Goal: Task Accomplishment & Management: Manage account settings

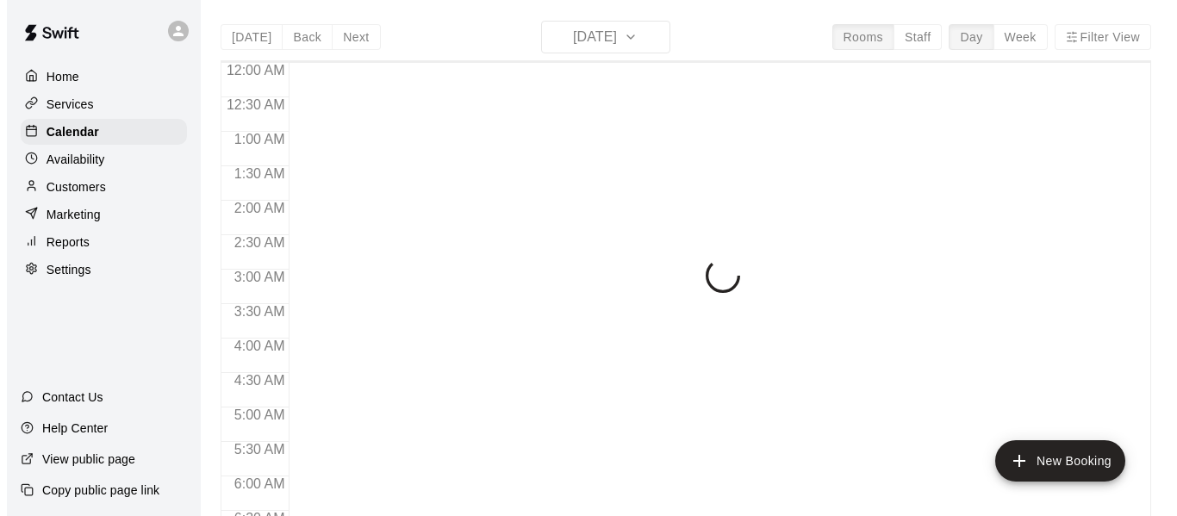
scroll to position [613, 0]
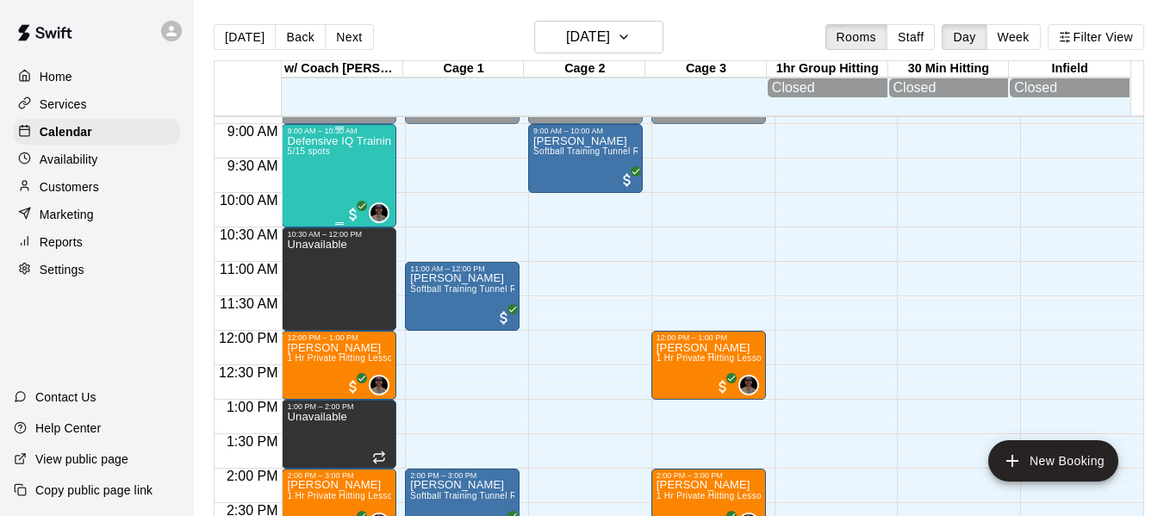
click at [329, 141] on p "Defensive IQ Training" at bounding box center [339, 141] width 104 height 0
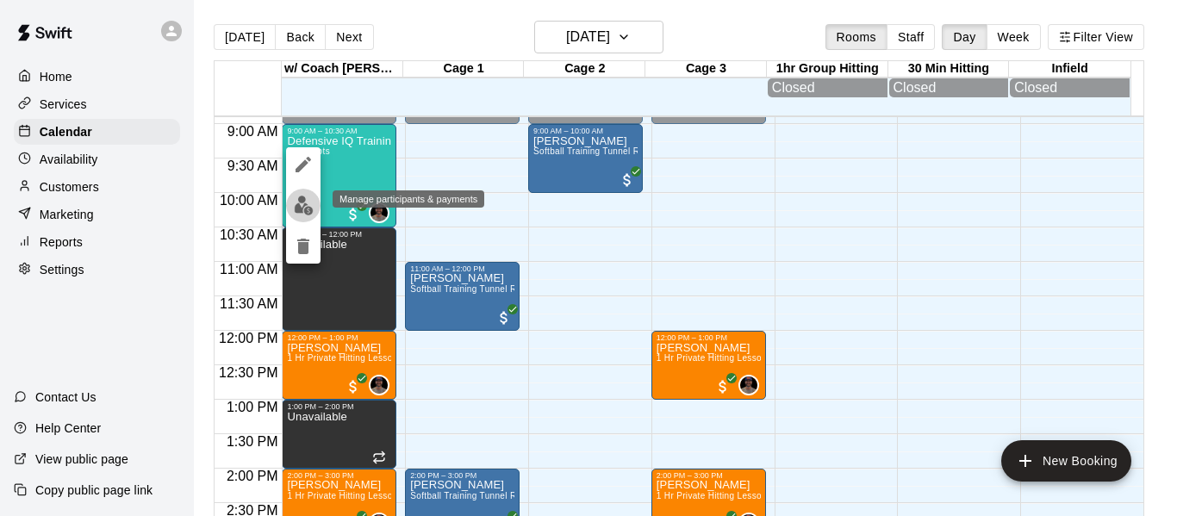
click at [305, 207] on img "edit" at bounding box center [304, 206] width 20 height 20
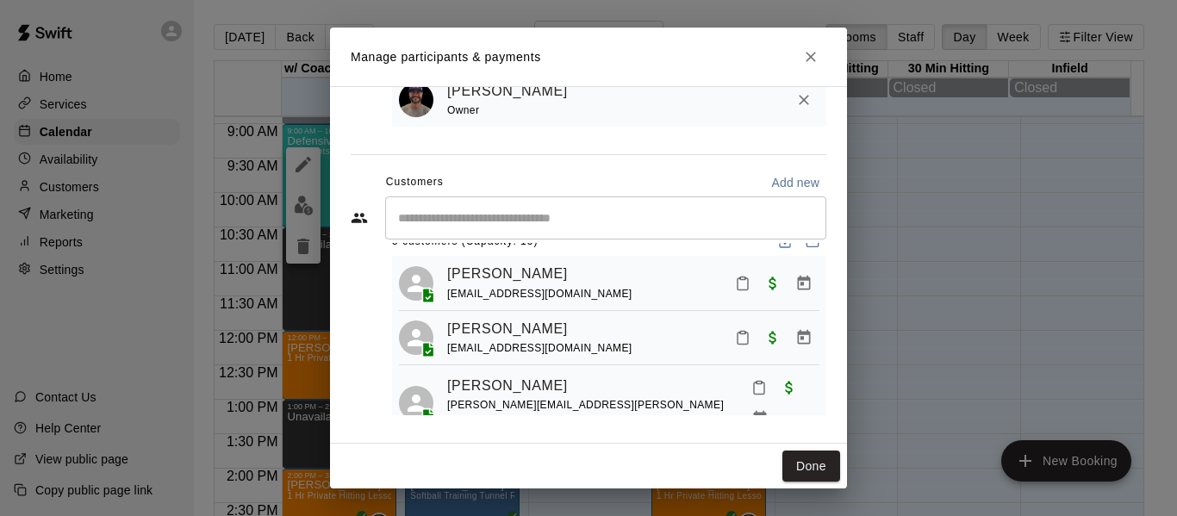
scroll to position [58, 0]
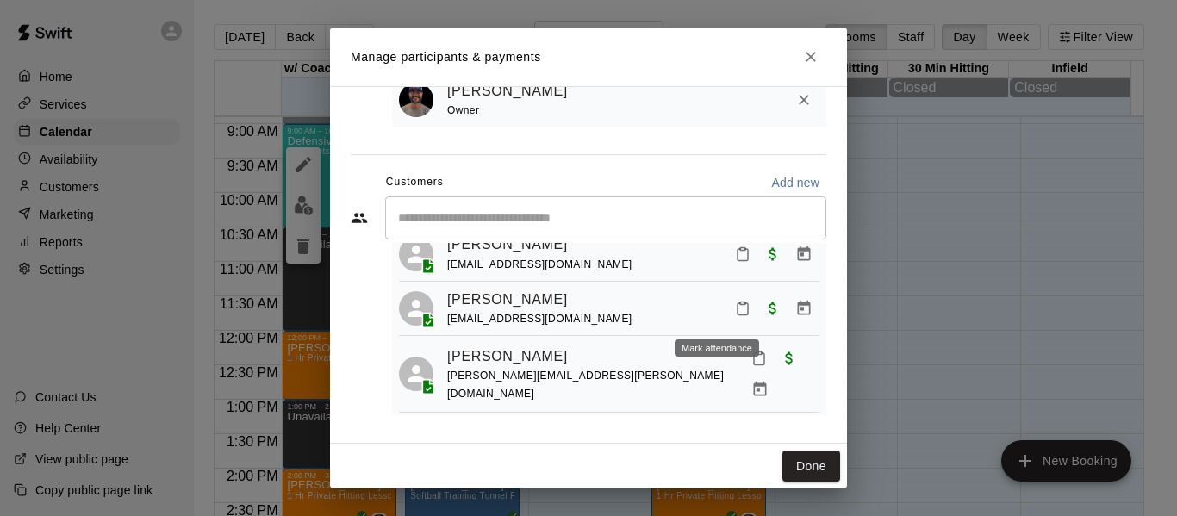
click at [735, 314] on icon "Mark attendance" at bounding box center [743, 309] width 16 height 16
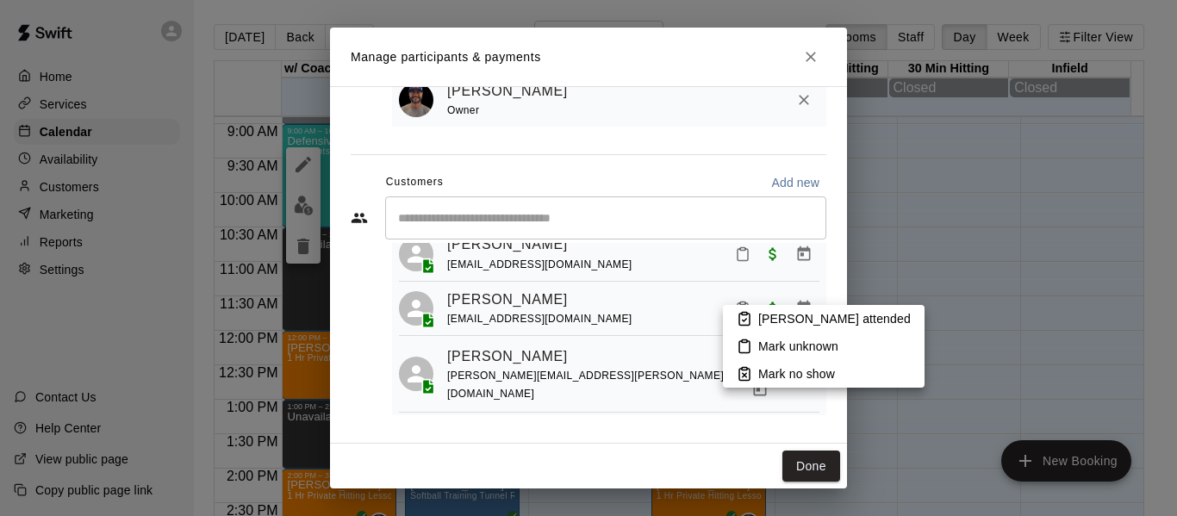
click at [763, 318] on p "[PERSON_NAME] attended" at bounding box center [834, 318] width 152 height 17
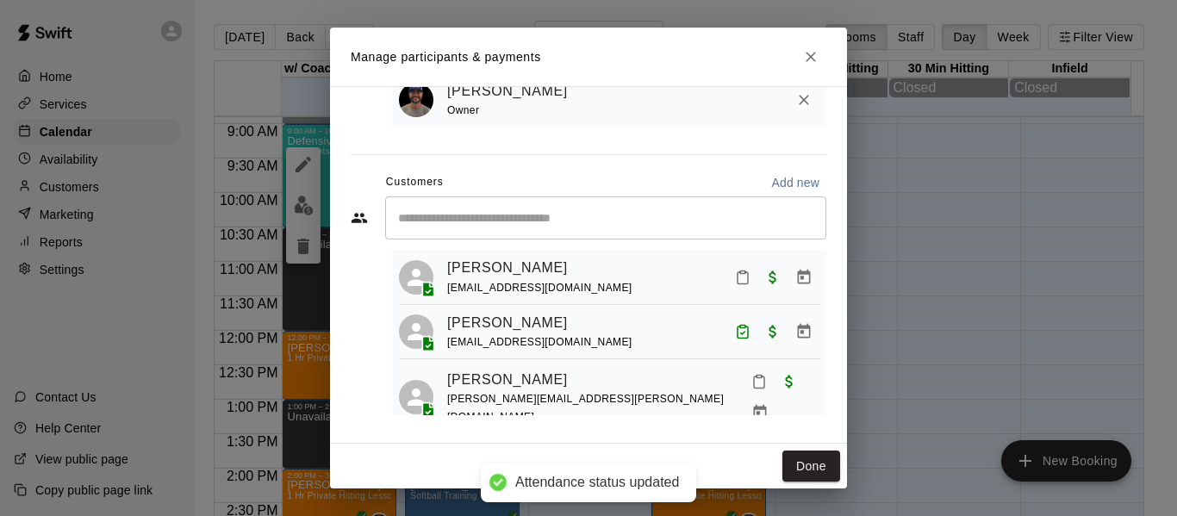
scroll to position [0, 0]
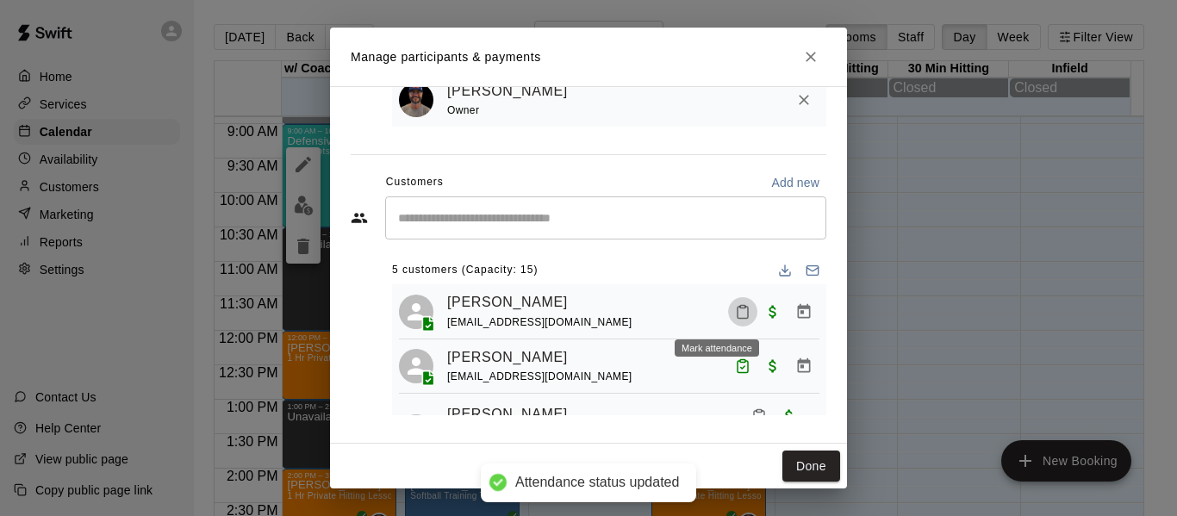
click at [735, 317] on icon "Mark attendance" at bounding box center [743, 312] width 16 height 16
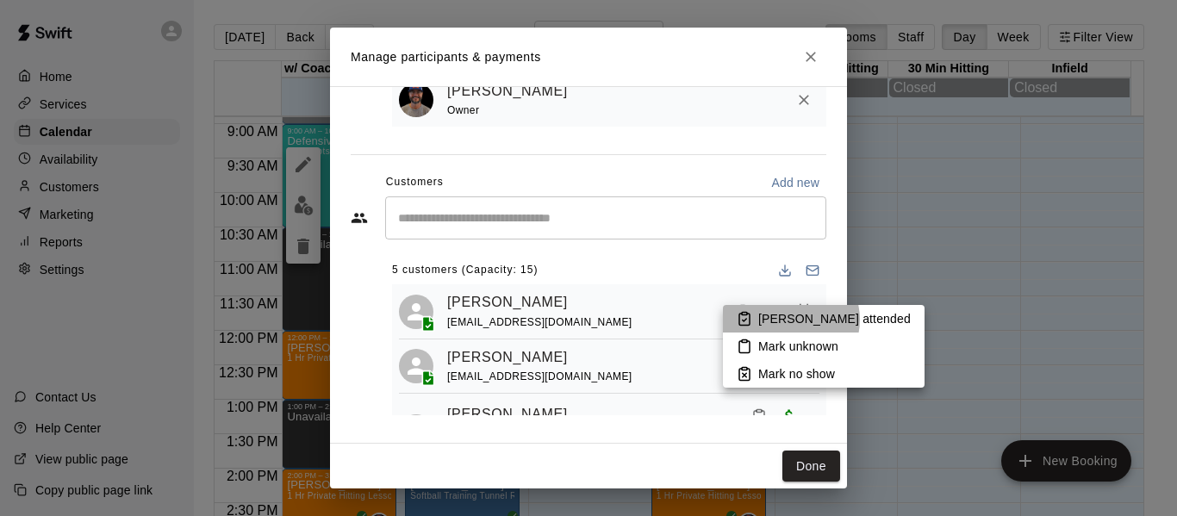
click at [790, 320] on p "[PERSON_NAME] attended" at bounding box center [834, 318] width 152 height 17
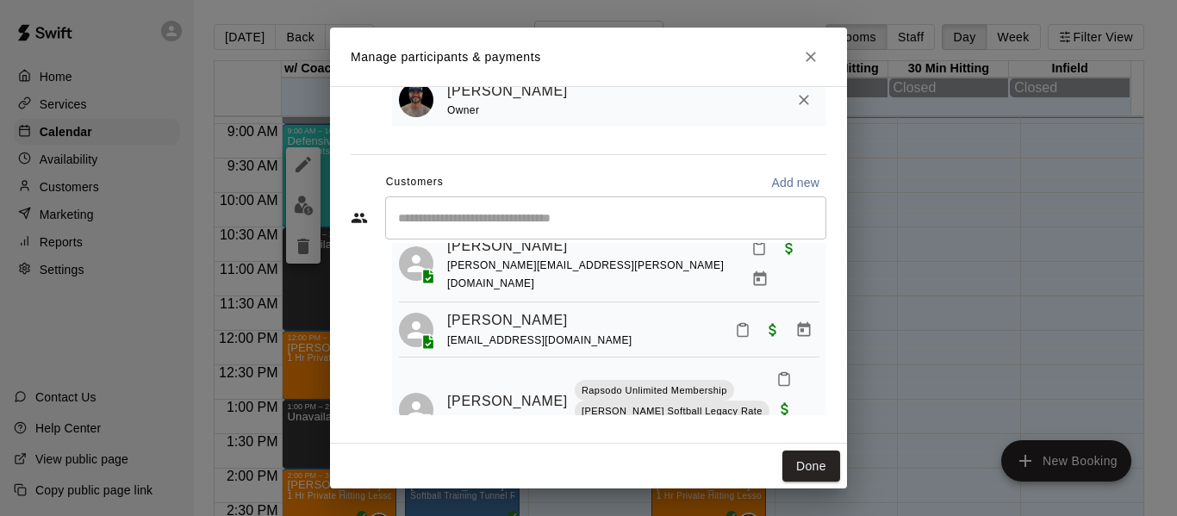
scroll to position [184, 0]
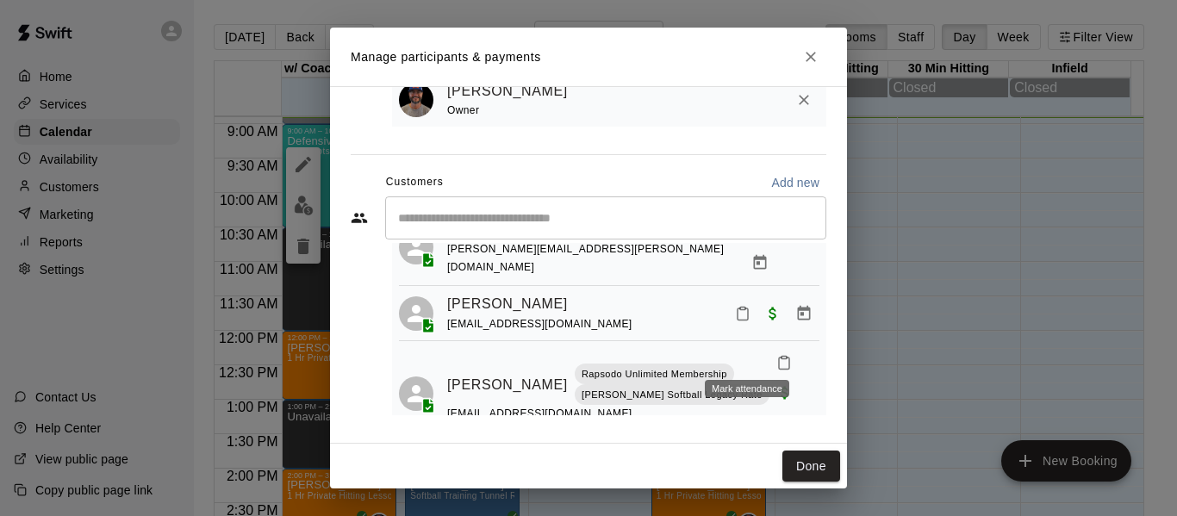
click at [776, 355] on icon "Mark attendance" at bounding box center [784, 363] width 16 height 16
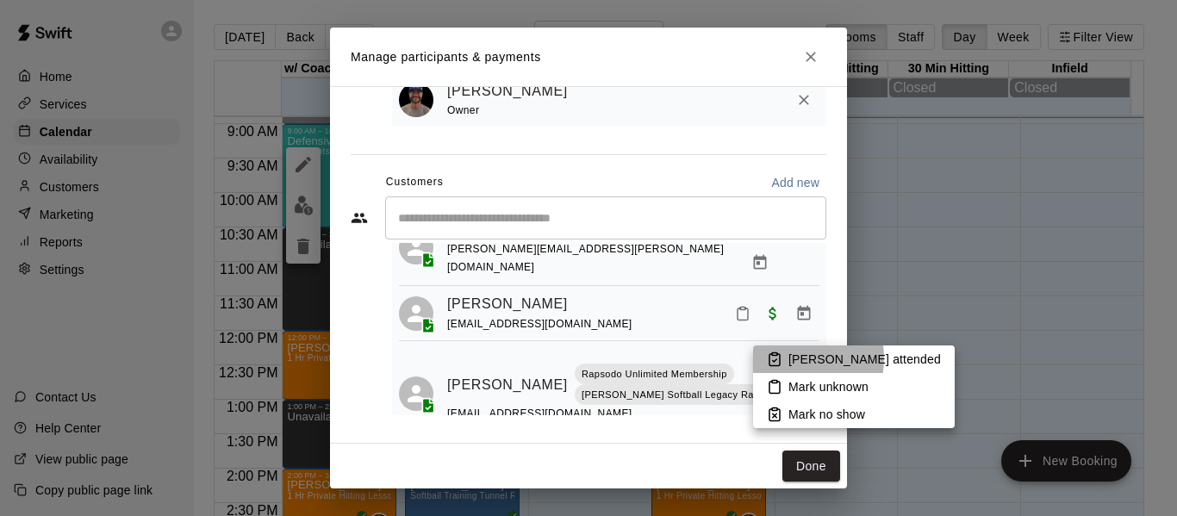
click at [784, 358] on li "[PERSON_NAME] attended" at bounding box center [854, 359] width 202 height 28
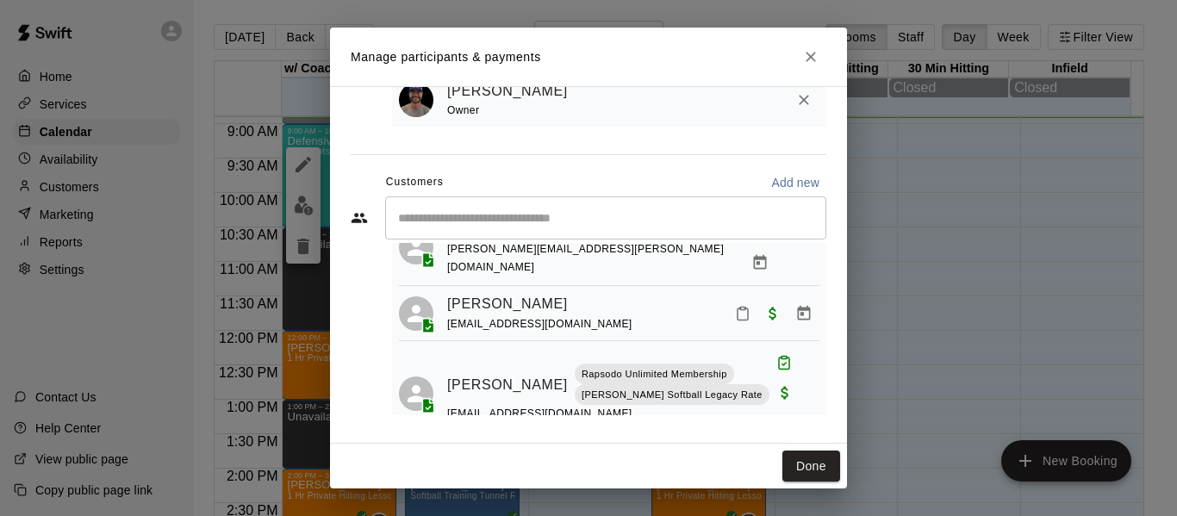
scroll to position [146, 0]
click at [825, 469] on button "Done" at bounding box center [811, 467] width 58 height 32
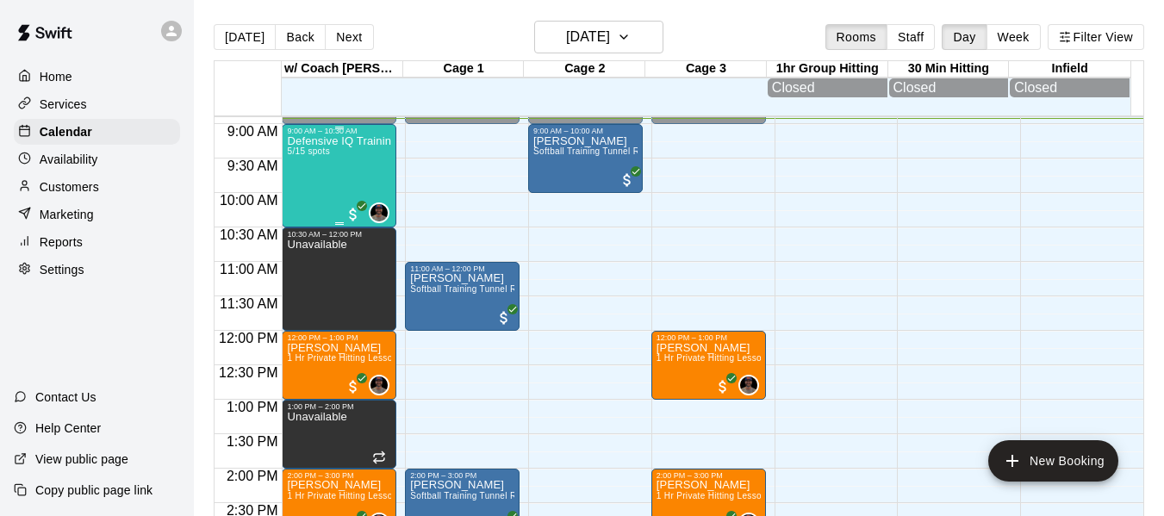
click at [339, 177] on div "Defensive IQ Training 5/15 spots" at bounding box center [339, 393] width 104 height 516
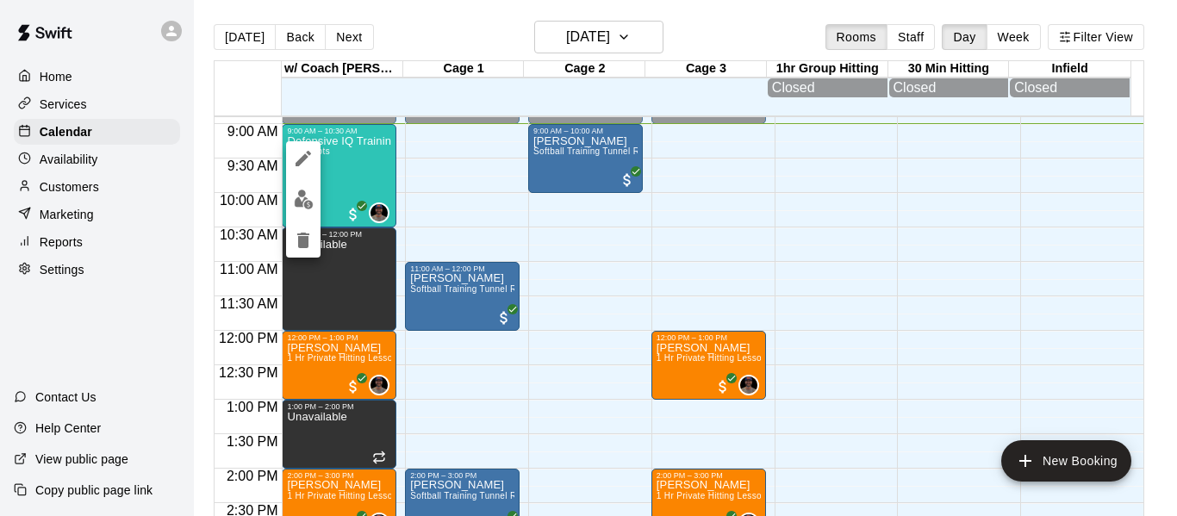
click at [339, 196] on div at bounding box center [588, 258] width 1177 height 516
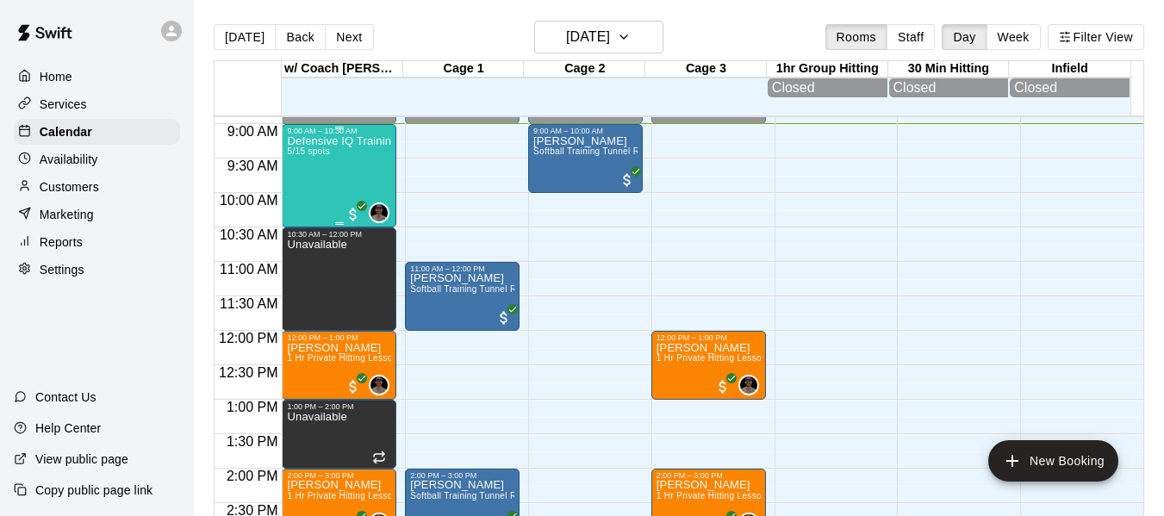
click at [342, 193] on div "Defensive IQ Training 5/15 spots" at bounding box center [339, 393] width 104 height 516
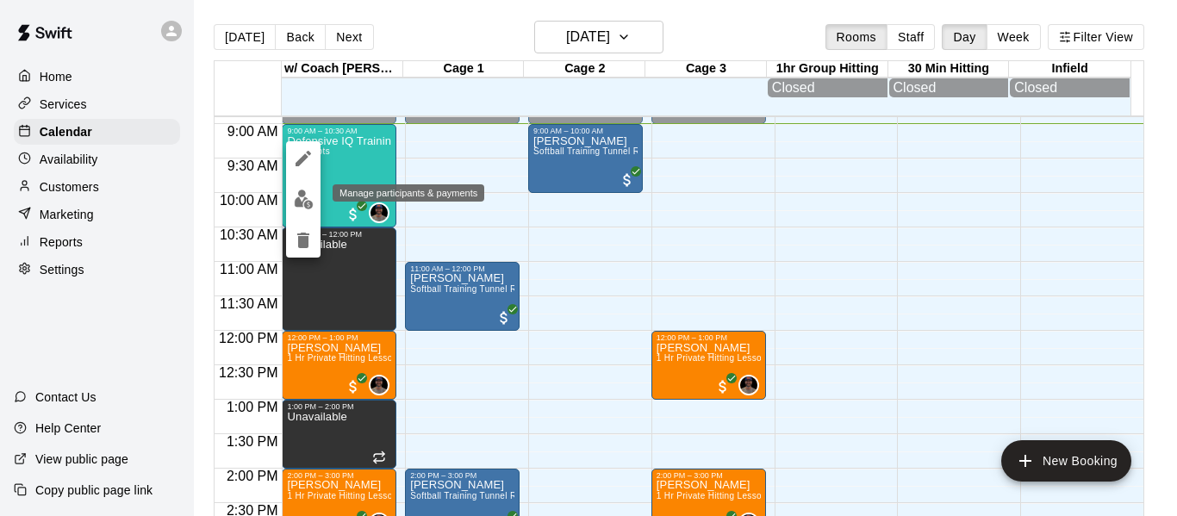
click at [304, 199] on img "edit" at bounding box center [304, 200] width 20 height 20
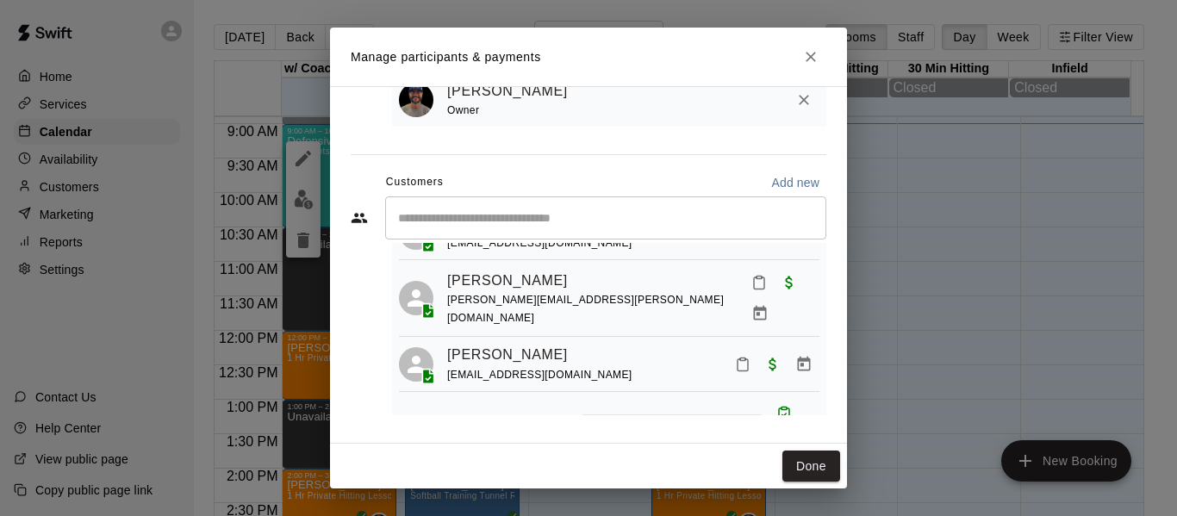
scroll to position [144, 0]
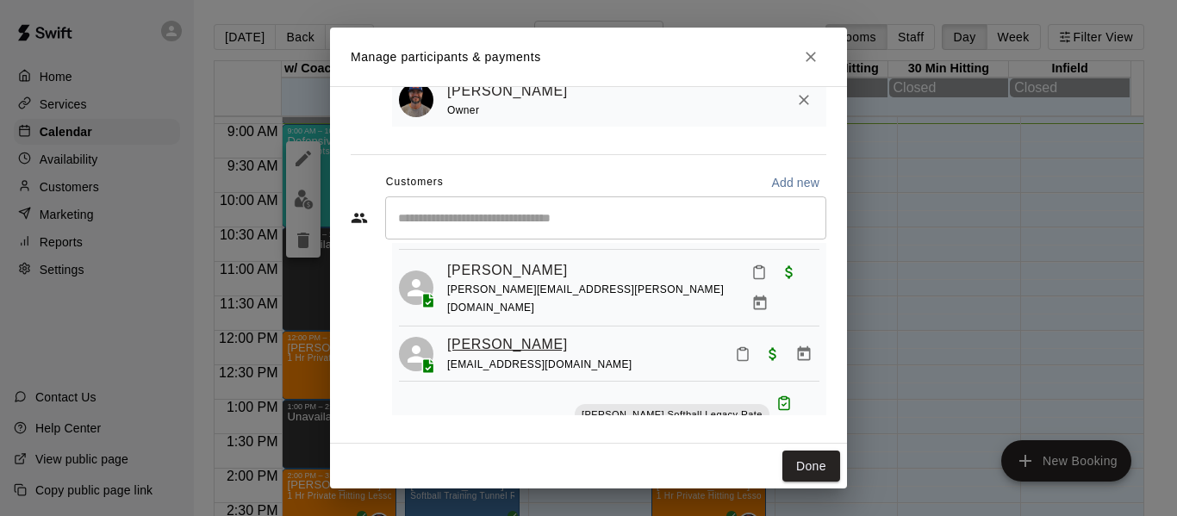
click at [516, 333] on link "[PERSON_NAME]" at bounding box center [507, 344] width 121 height 22
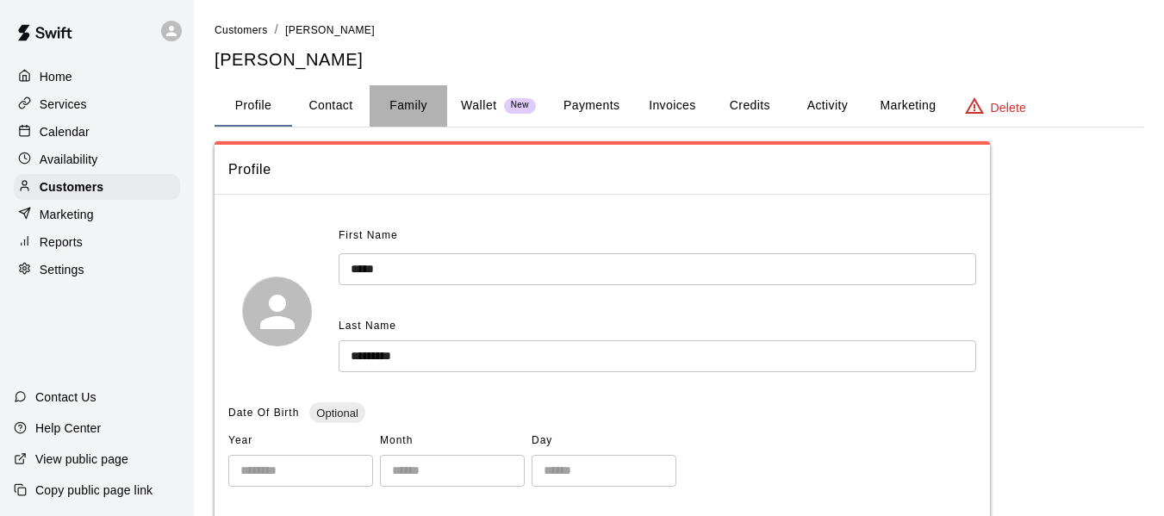
click at [416, 110] on button "Family" at bounding box center [409, 105] width 78 height 41
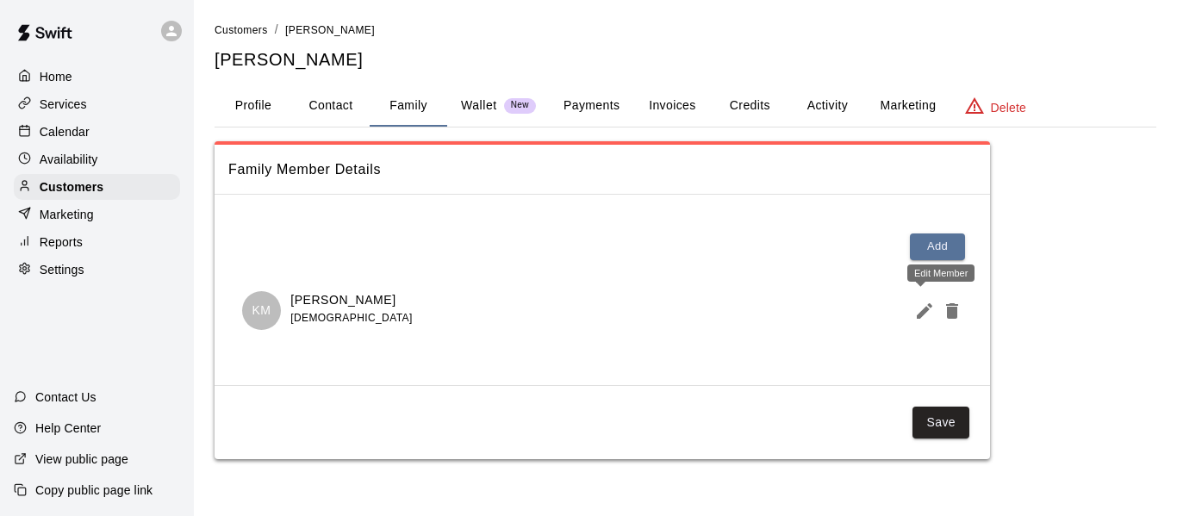
click at [922, 307] on icon "Edit Member" at bounding box center [924, 311] width 21 height 21
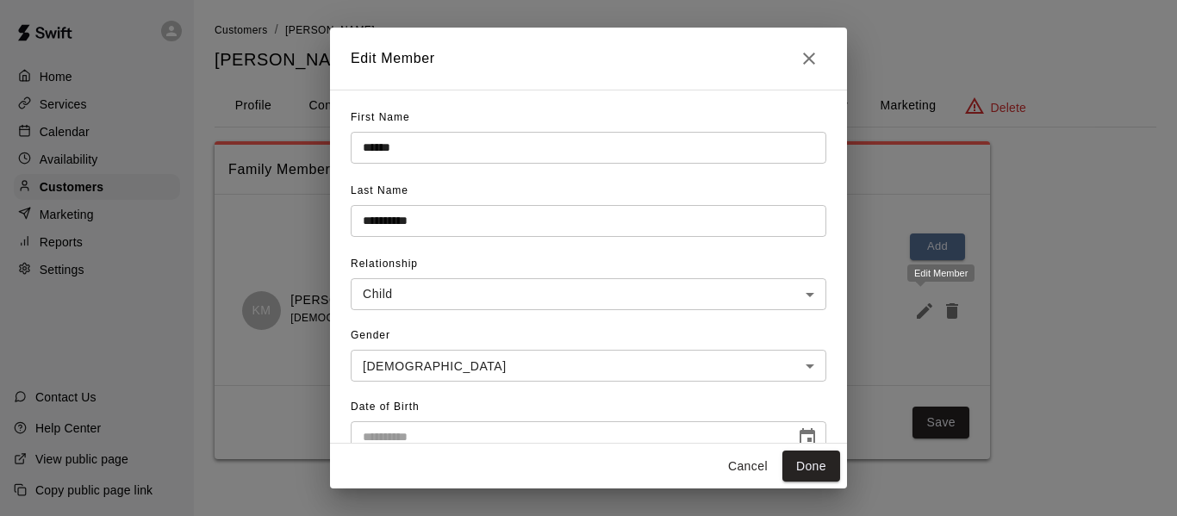
type input "**********"
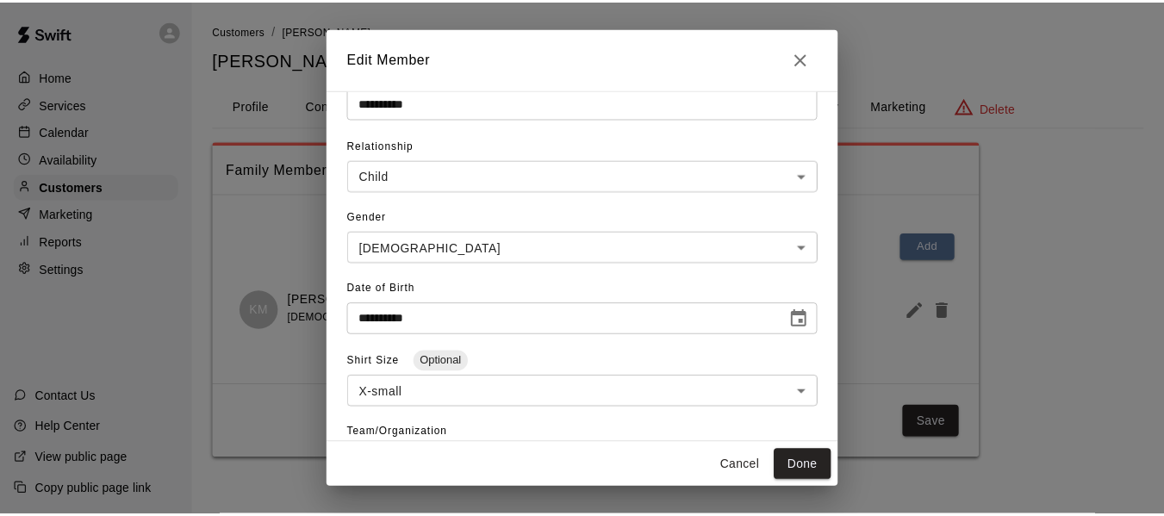
scroll to position [230, 0]
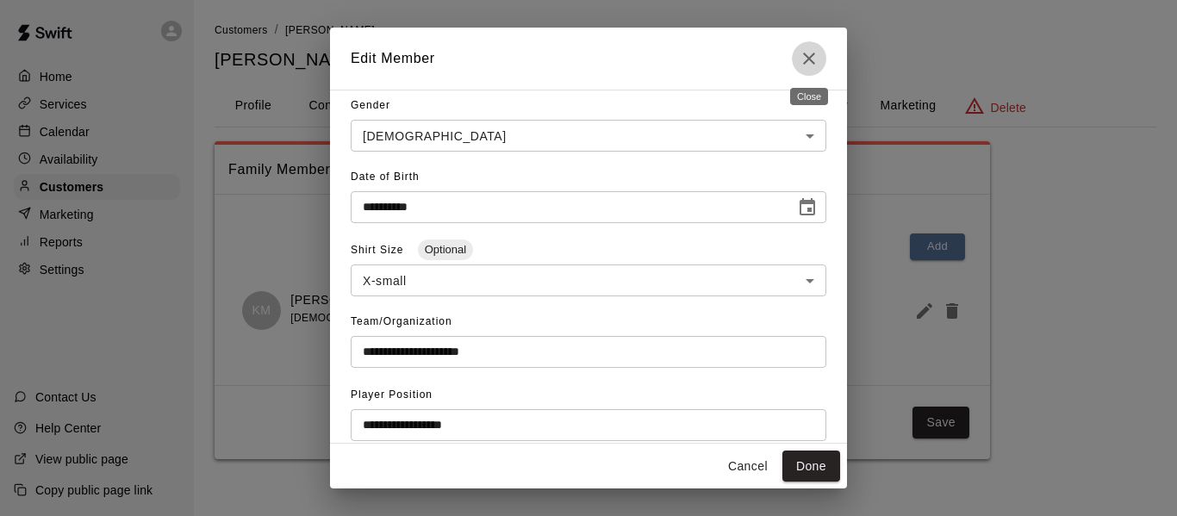
click at [802, 54] on icon "Close" at bounding box center [809, 58] width 21 height 21
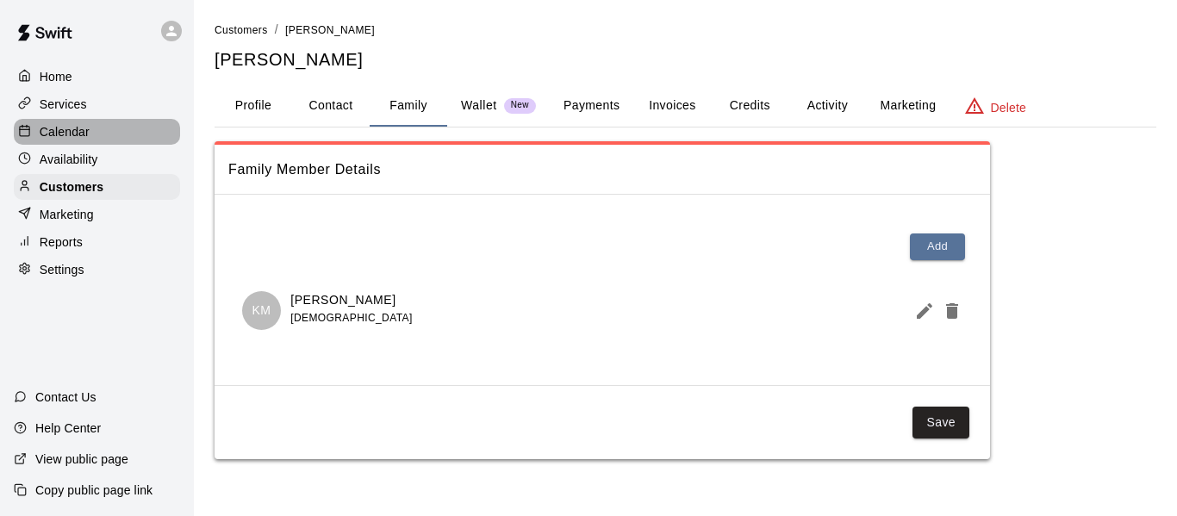
click at [73, 137] on p "Calendar" at bounding box center [65, 131] width 50 height 17
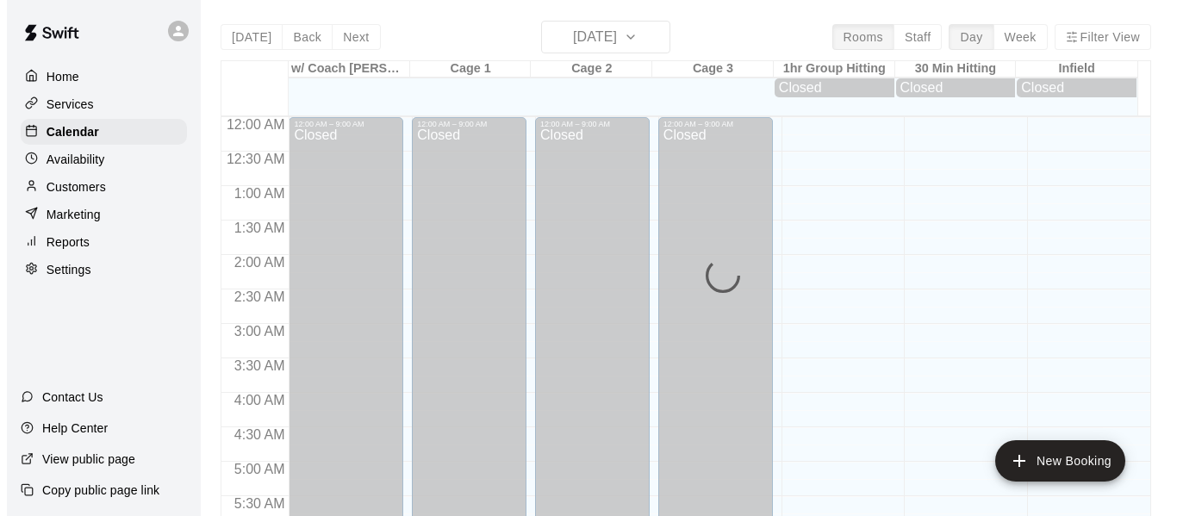
scroll to position [620, 0]
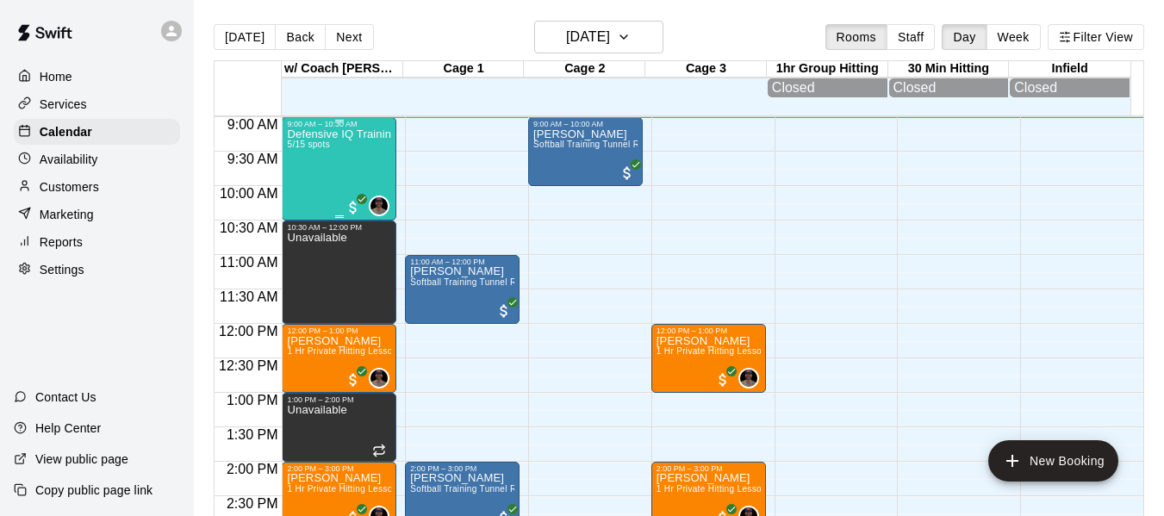
click at [320, 172] on div "Defensive IQ Training 5/15 spots" at bounding box center [339, 386] width 104 height 516
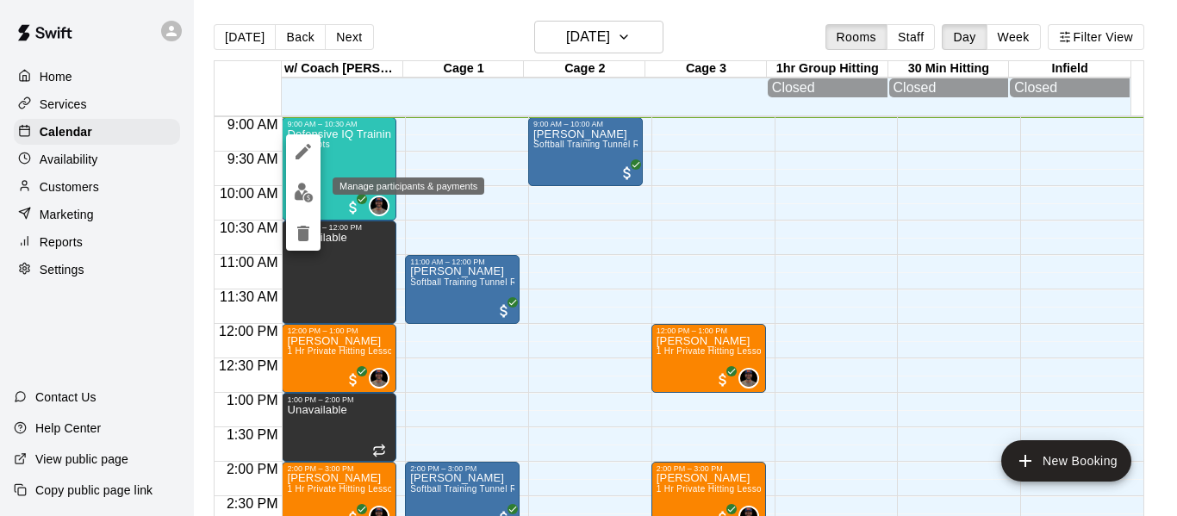
click at [305, 192] on img "edit" at bounding box center [304, 193] width 20 height 20
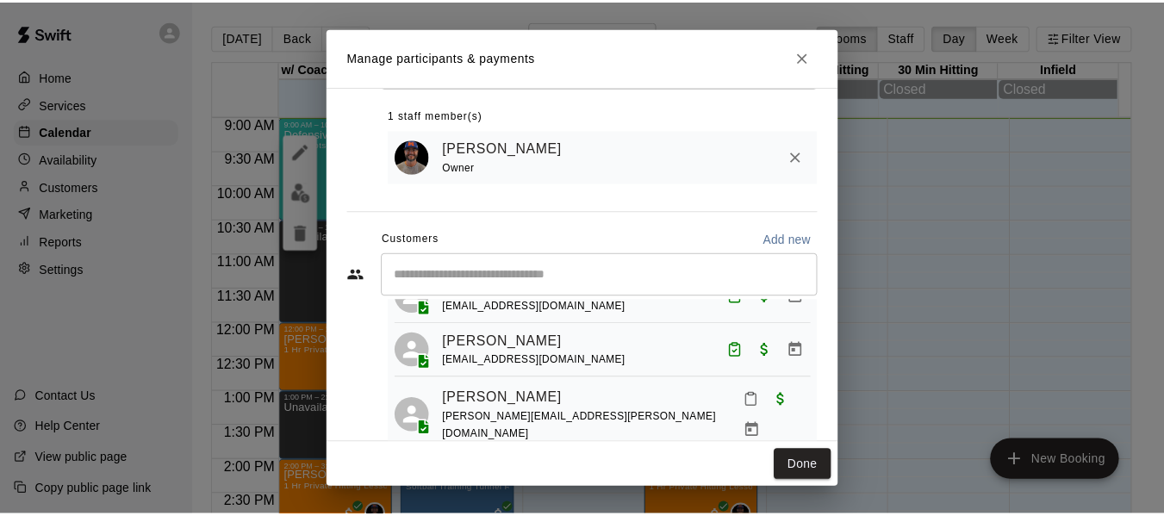
scroll to position [86, 0]
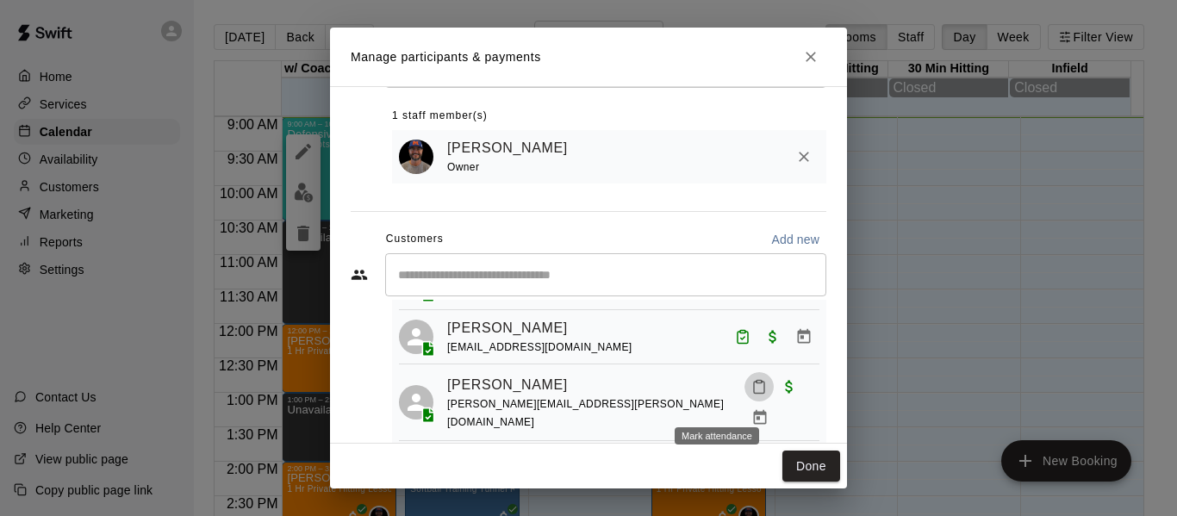
click at [751, 395] on icon "Mark attendance" at bounding box center [759, 387] width 16 height 16
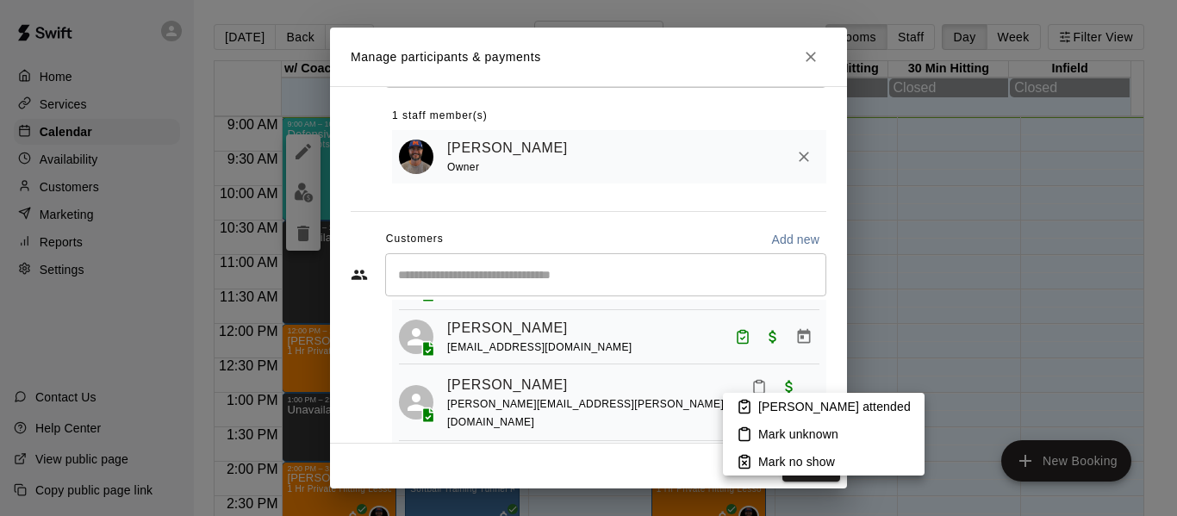
click at [556, 394] on div at bounding box center [588, 258] width 1177 height 516
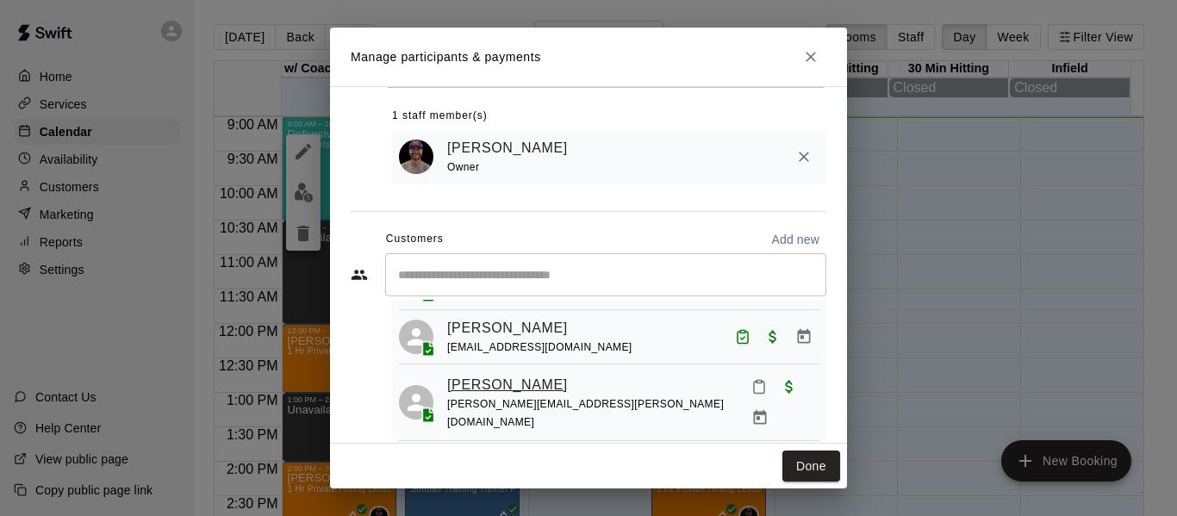
click at [536, 394] on link "[PERSON_NAME]" at bounding box center [507, 385] width 121 height 22
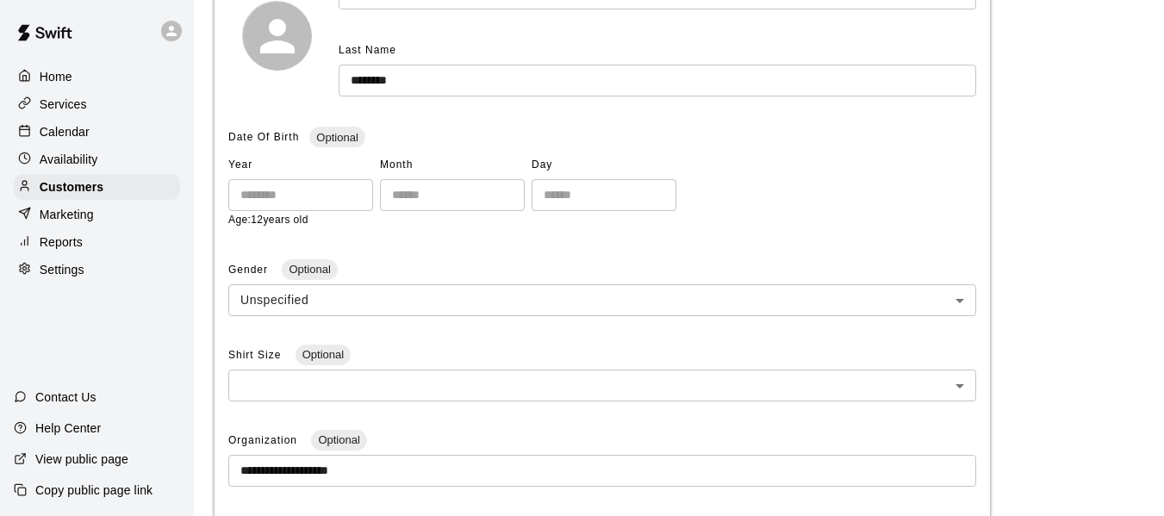
scroll to position [287, 0]
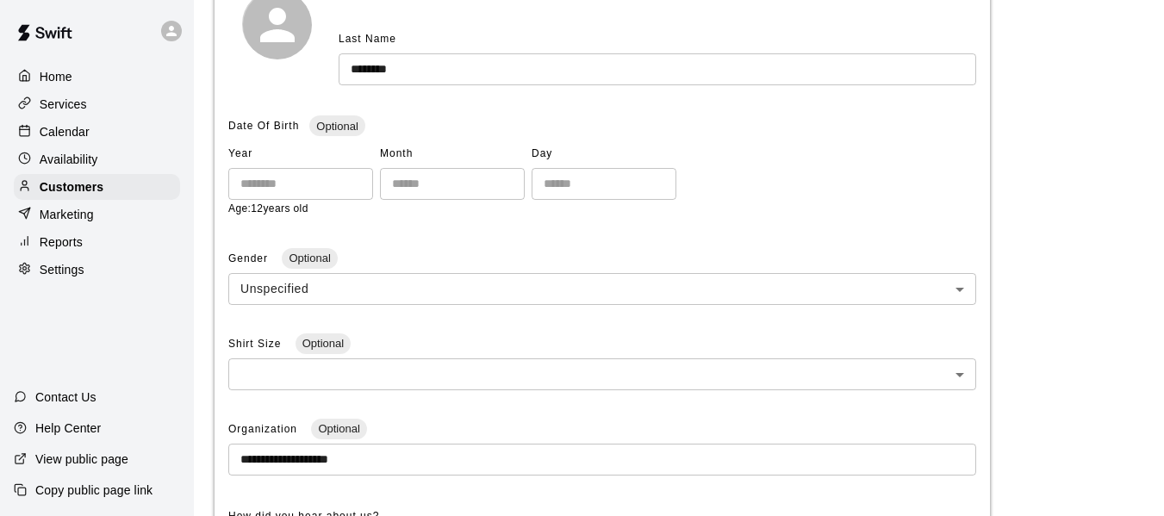
click at [1081, 96] on div "**********" at bounding box center [679, 385] width 929 height 1063
click at [80, 133] on p "Calendar" at bounding box center [65, 131] width 50 height 17
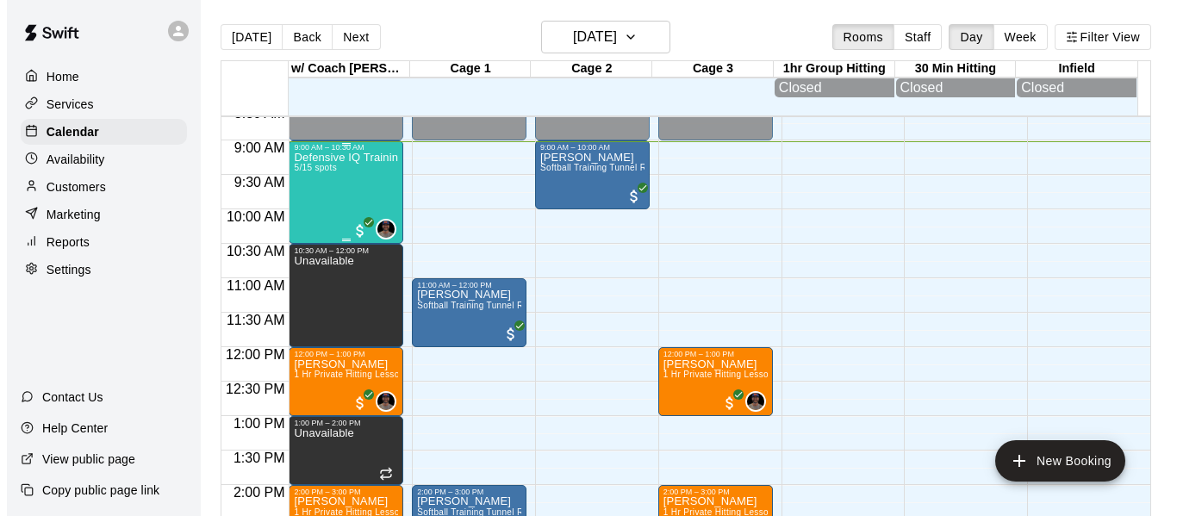
scroll to position [536, 0]
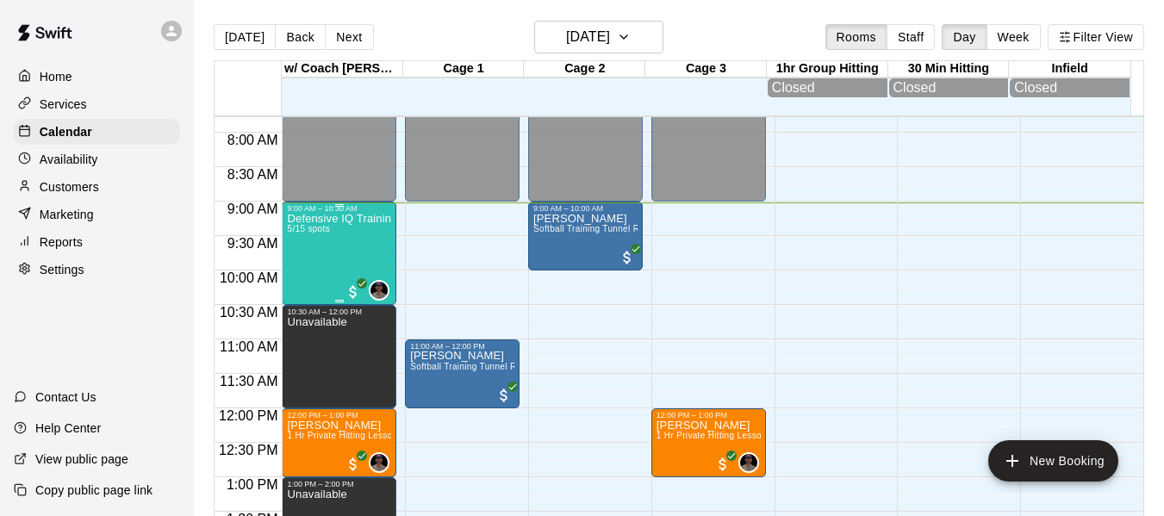
click at [320, 249] on div "Defensive IQ Training 5/15 spots" at bounding box center [339, 471] width 104 height 516
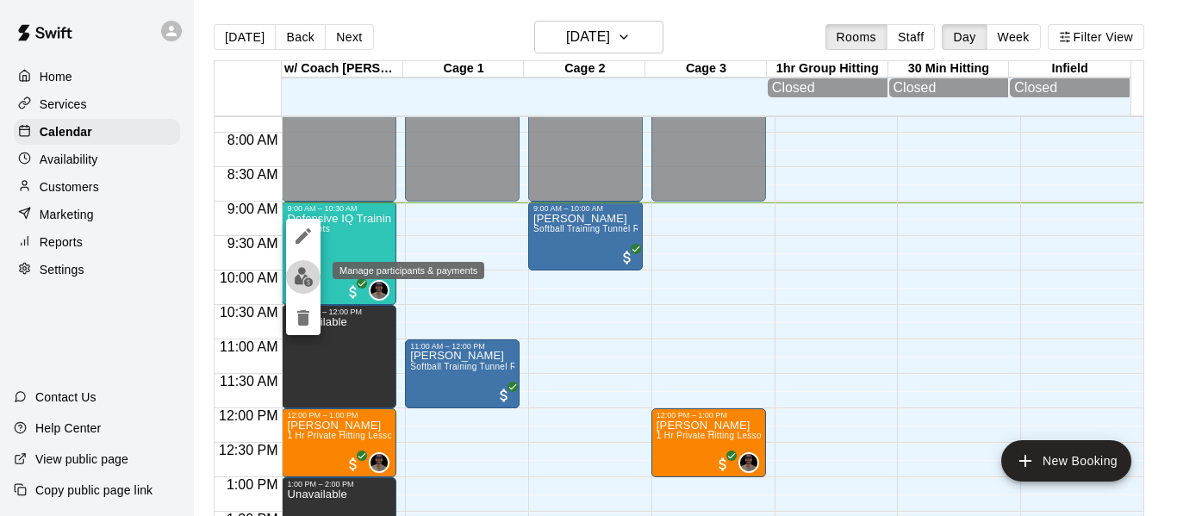
click at [304, 278] on img "edit" at bounding box center [304, 277] width 20 height 20
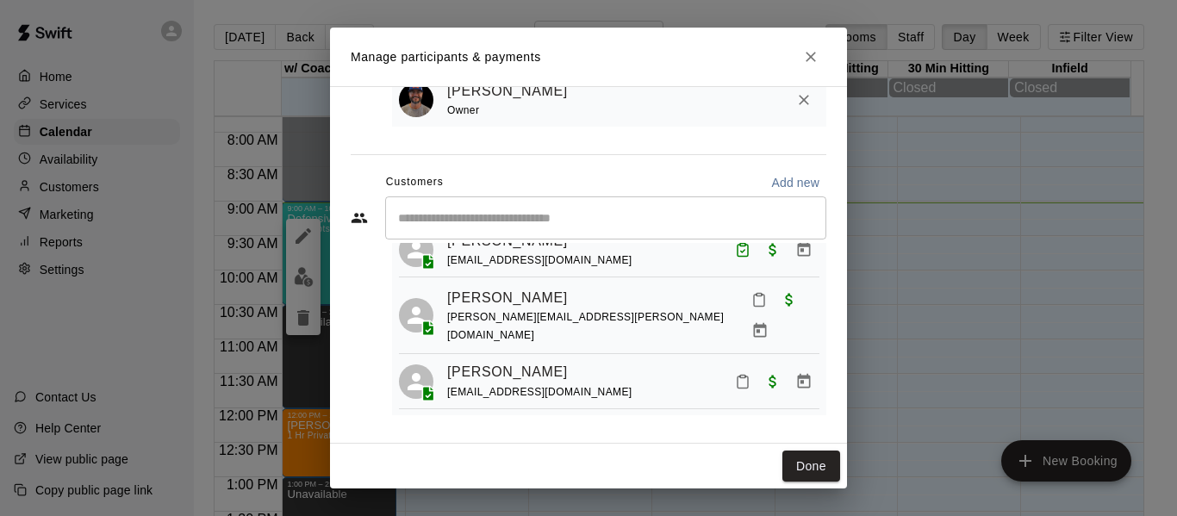
scroll to position [144, 0]
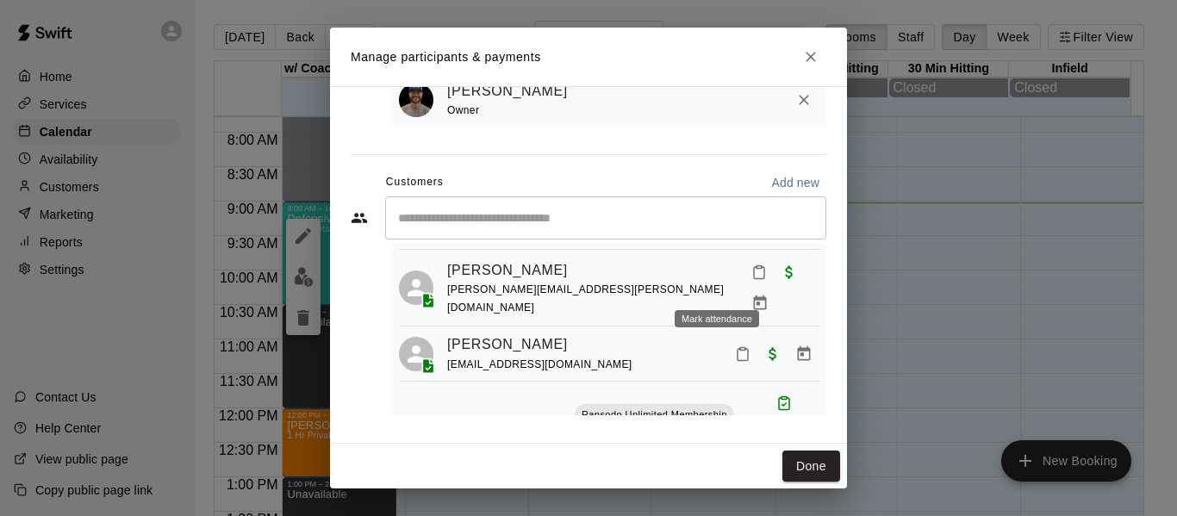
click at [751, 280] on icon "Mark attendance" at bounding box center [759, 272] width 16 height 16
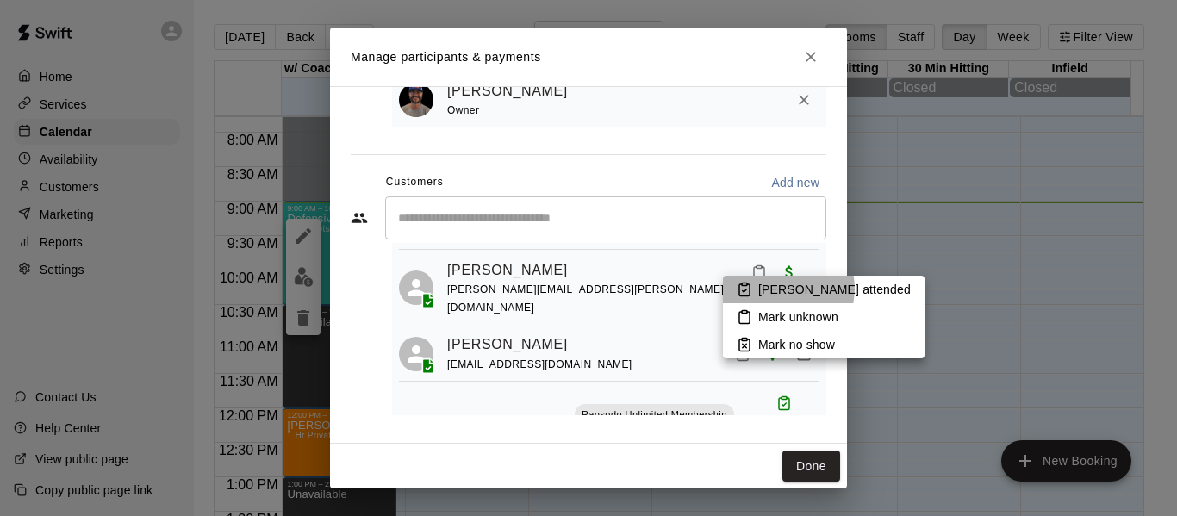
click at [782, 289] on p "[PERSON_NAME] attended" at bounding box center [834, 289] width 152 height 17
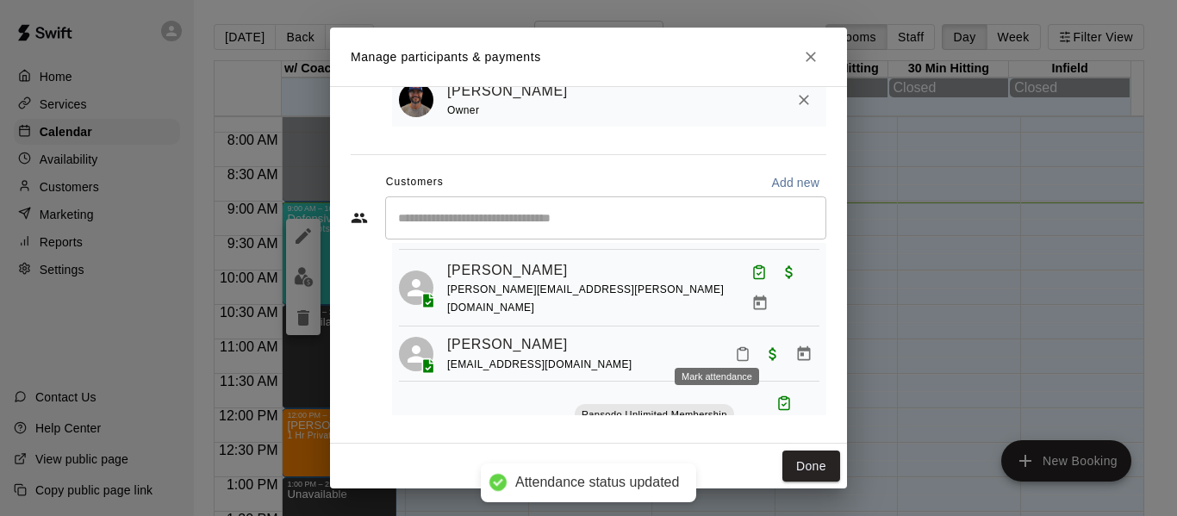
click at [737, 349] on icon "Mark attendance" at bounding box center [742, 355] width 10 height 12
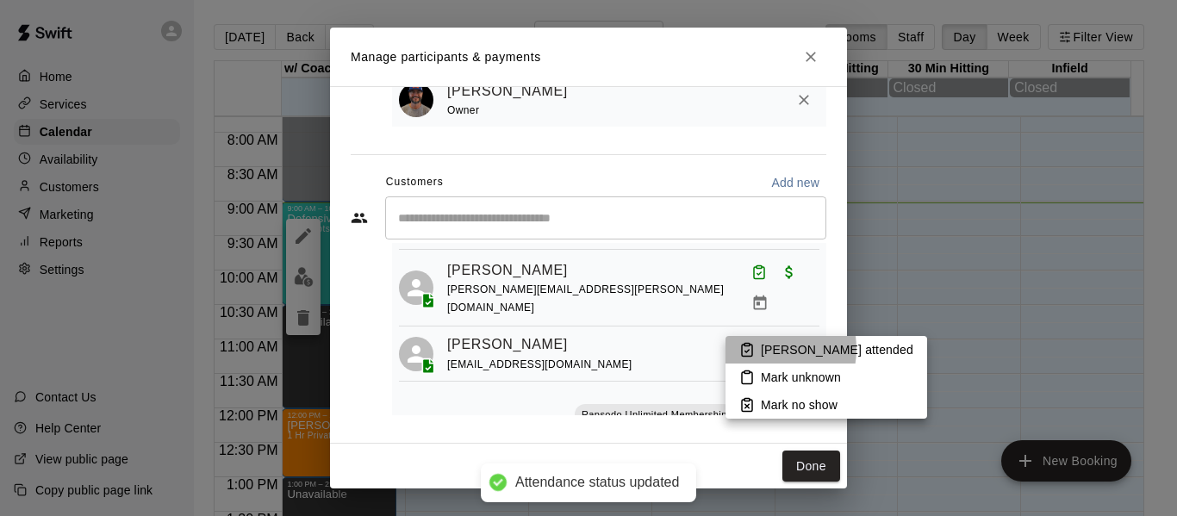
click at [758, 349] on li "[PERSON_NAME] attended" at bounding box center [826, 350] width 202 height 28
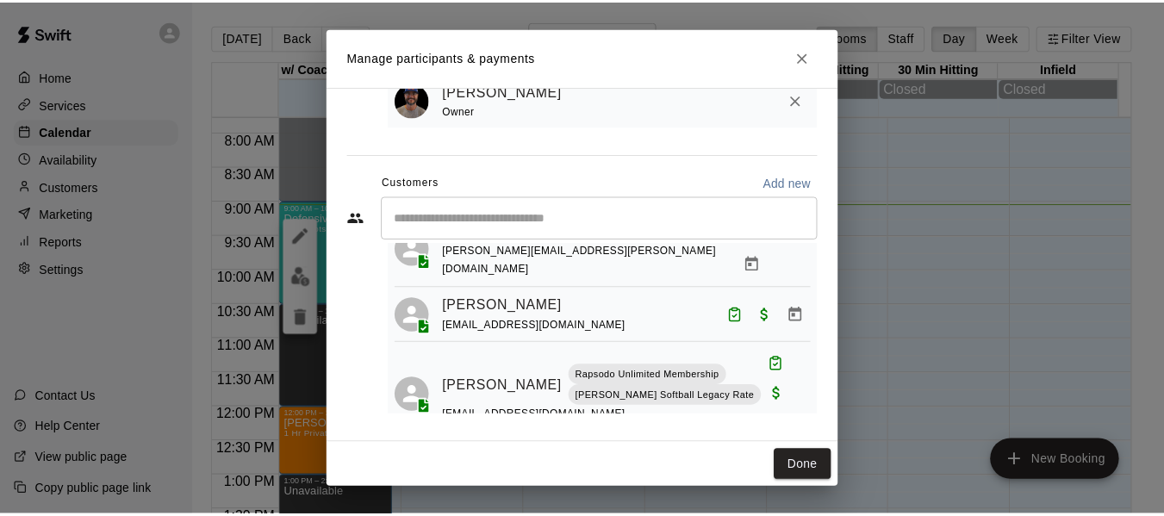
scroll to position [184, 0]
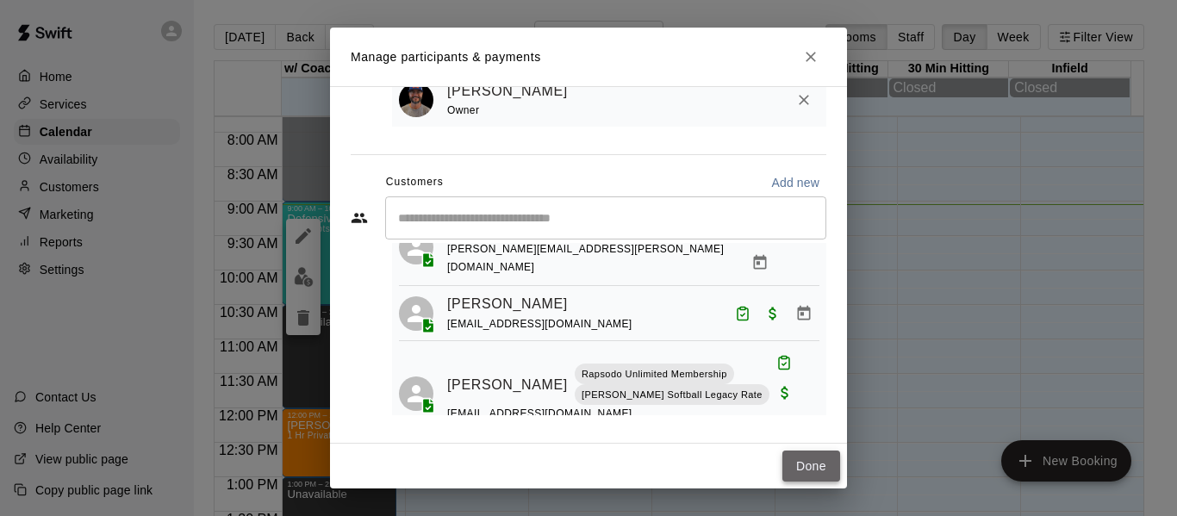
click at [811, 463] on button "Done" at bounding box center [811, 467] width 58 height 32
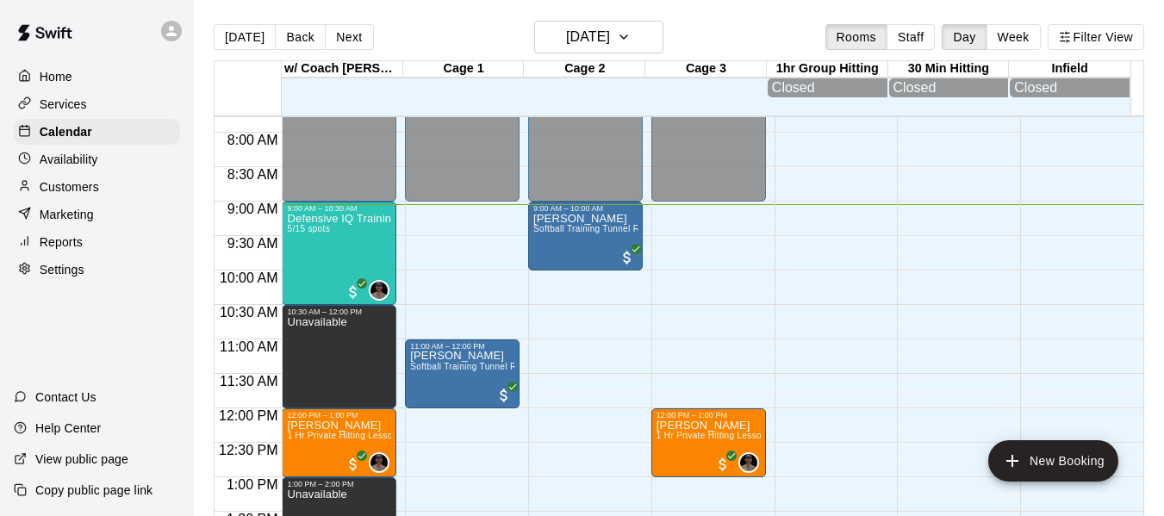
click at [424, 44] on div "[DATE] Back [DATE][DATE] Rooms Staff Day Week Filter View" at bounding box center [679, 41] width 930 height 40
click at [97, 189] on p "Customers" at bounding box center [69, 186] width 59 height 17
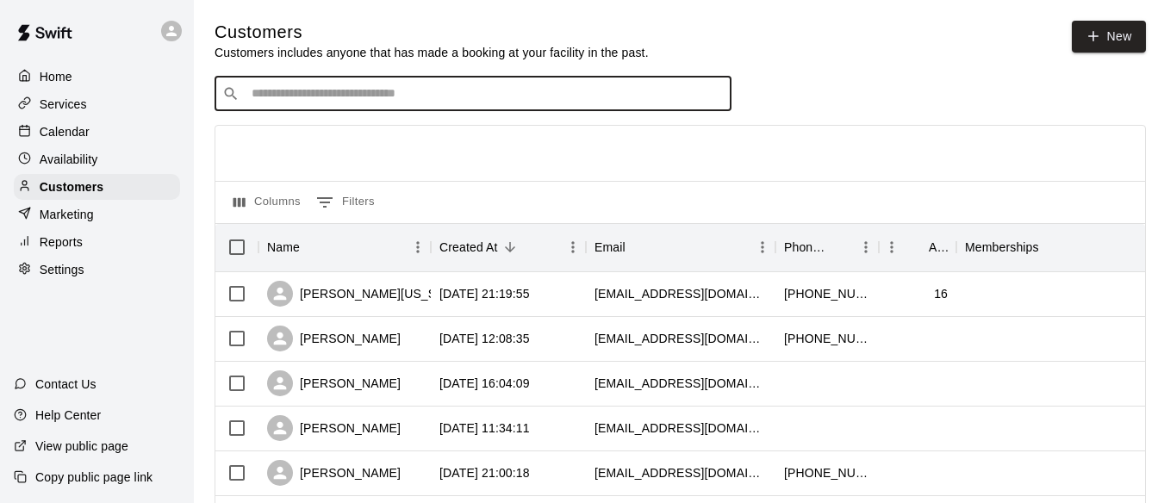
click at [438, 91] on input "Search customers by name or email" at bounding box center [484, 93] width 477 height 17
type input "******"
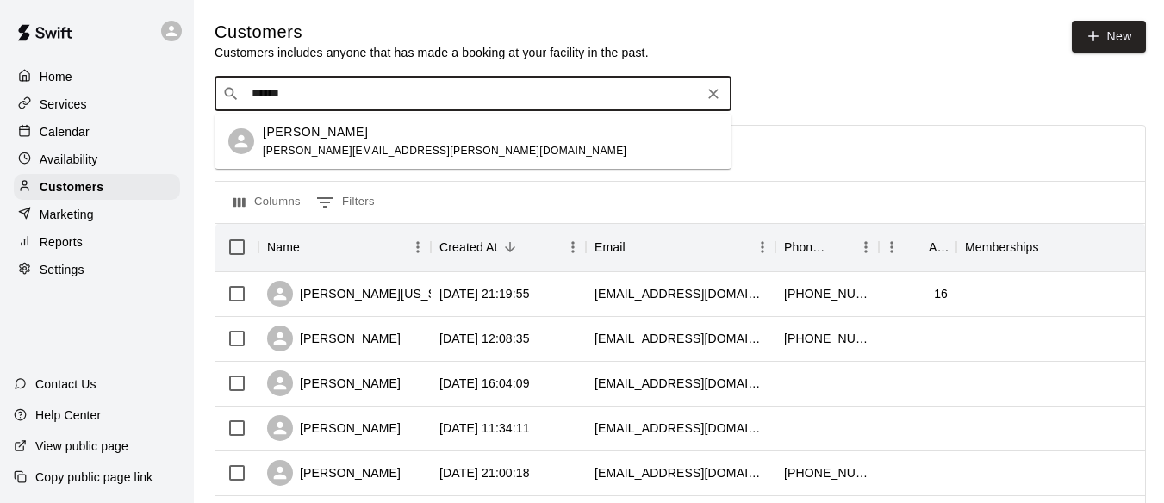
click at [345, 129] on p "[PERSON_NAME]" at bounding box center [315, 132] width 105 height 18
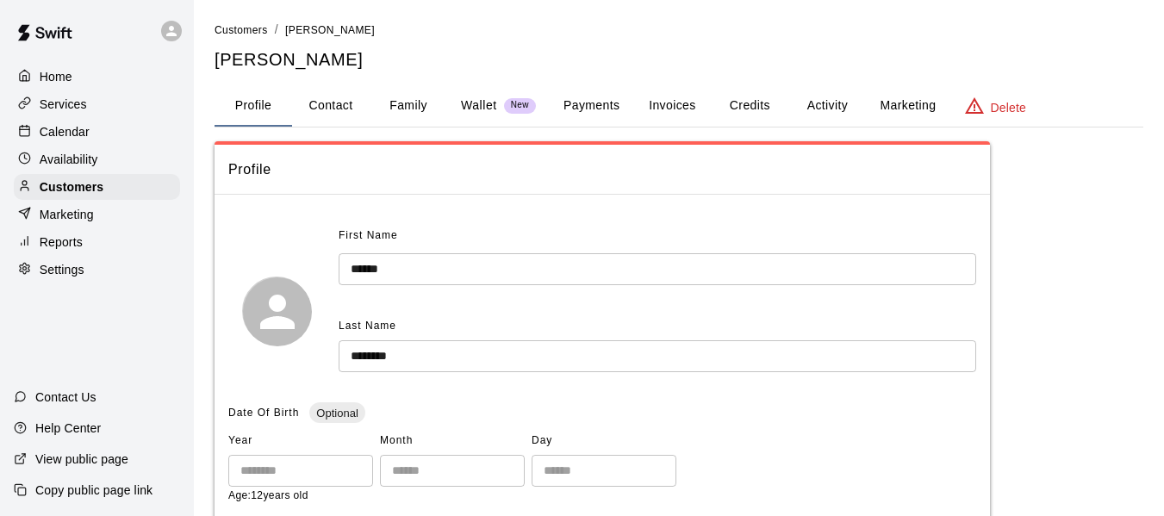
click at [833, 109] on button "Activity" at bounding box center [827, 105] width 78 height 41
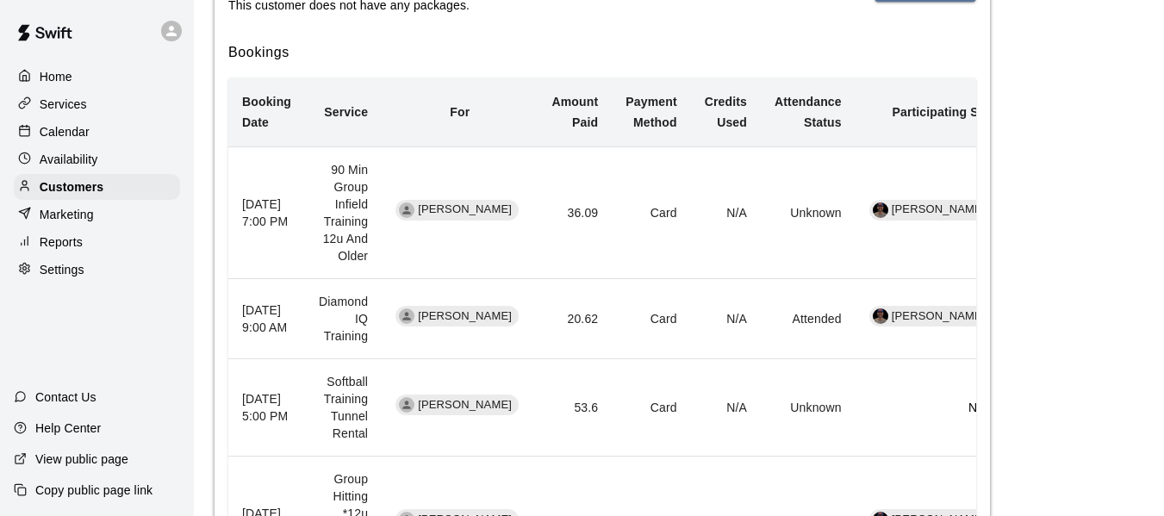
scroll to position [373, 0]
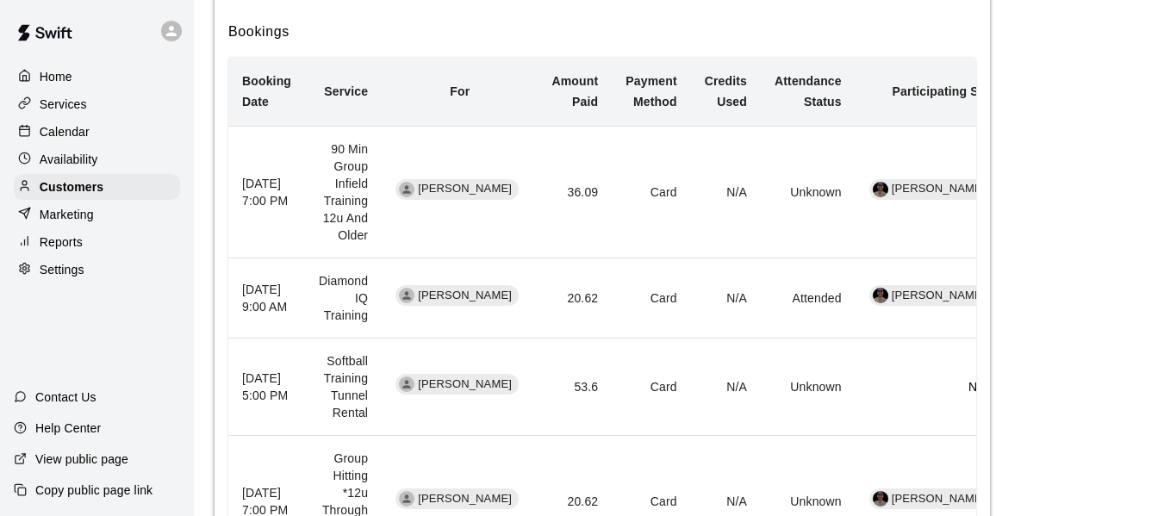
click at [100, 145] on div "Calendar" at bounding box center [97, 132] width 166 height 26
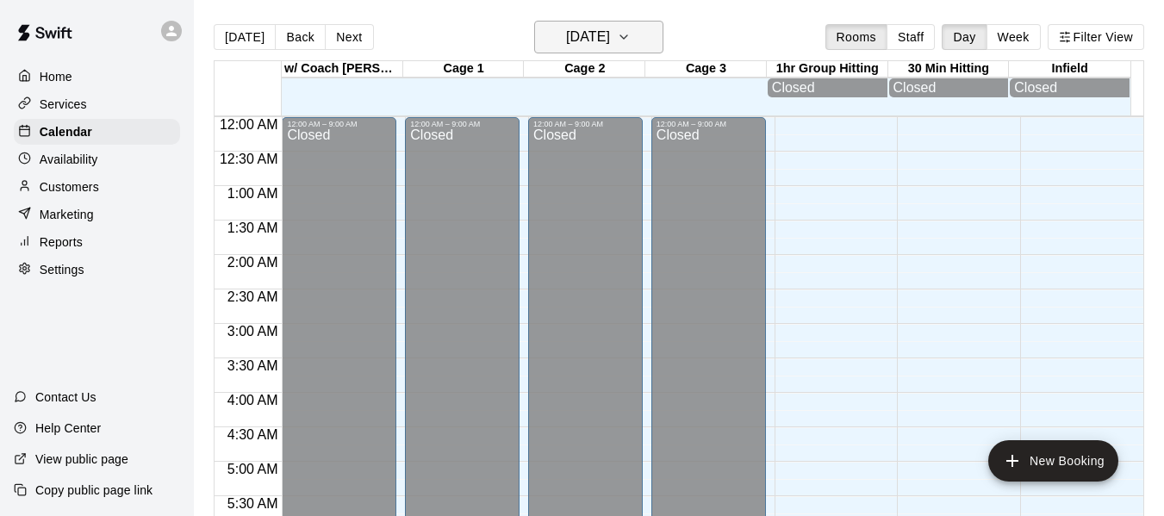
scroll to position [625, 0]
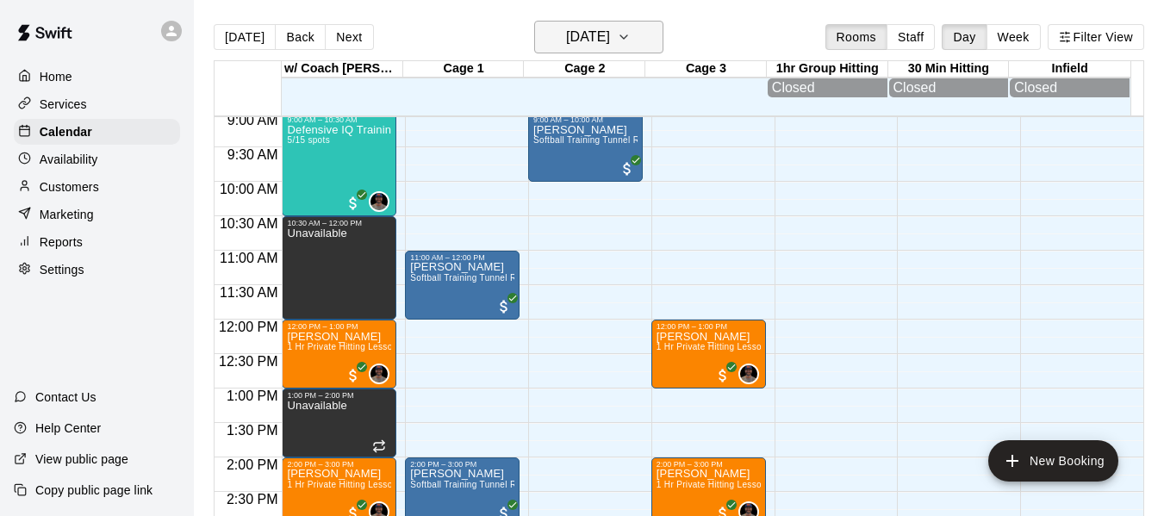
click at [627, 38] on icon "button" at bounding box center [623, 36] width 7 height 3
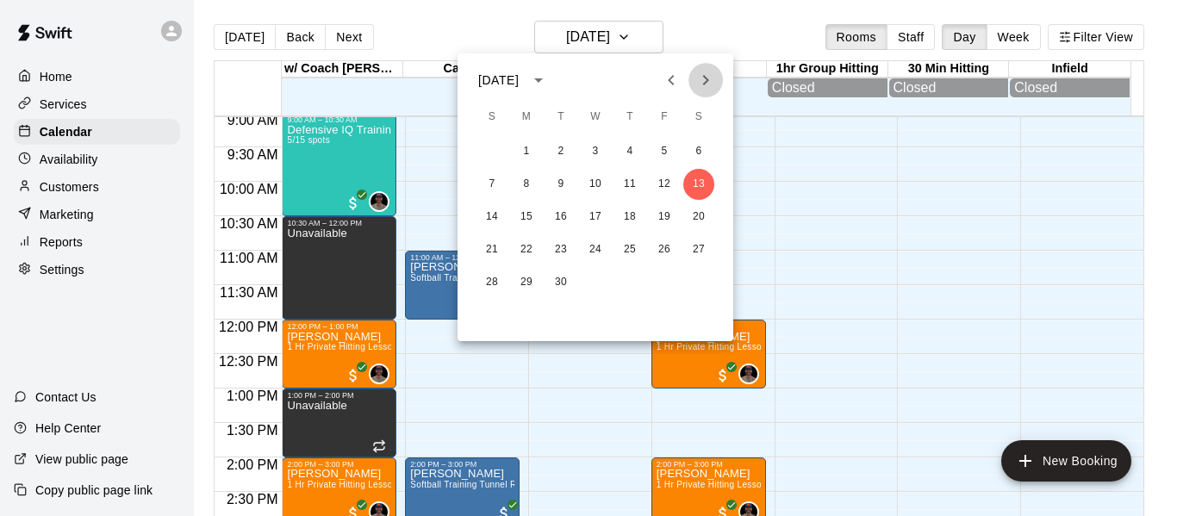
click at [712, 79] on icon "Next month" at bounding box center [705, 80] width 21 height 21
click at [532, 182] on button "6" at bounding box center [526, 184] width 31 height 31
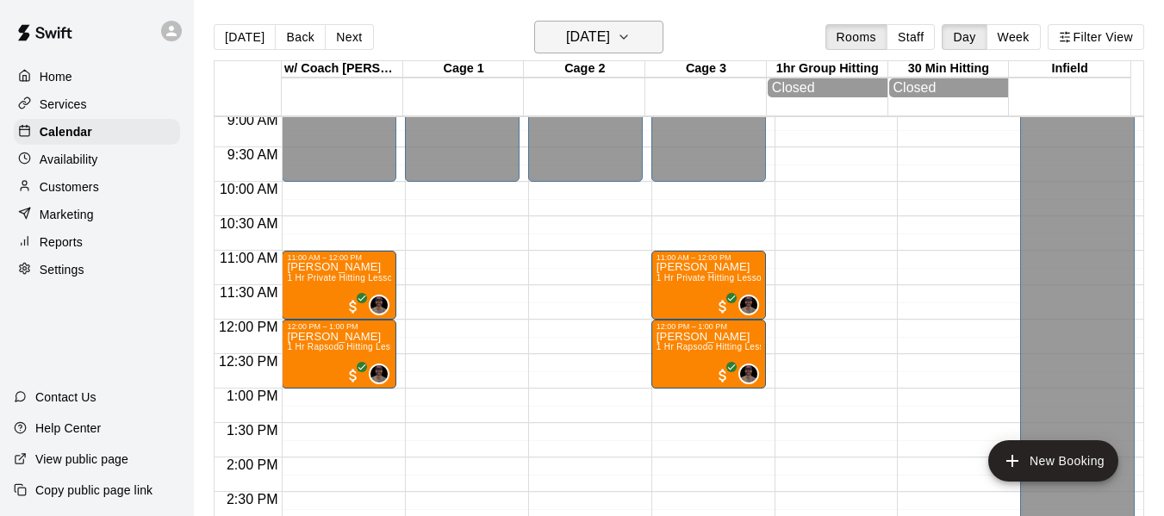
click at [631, 39] on icon "button" at bounding box center [624, 37] width 14 height 21
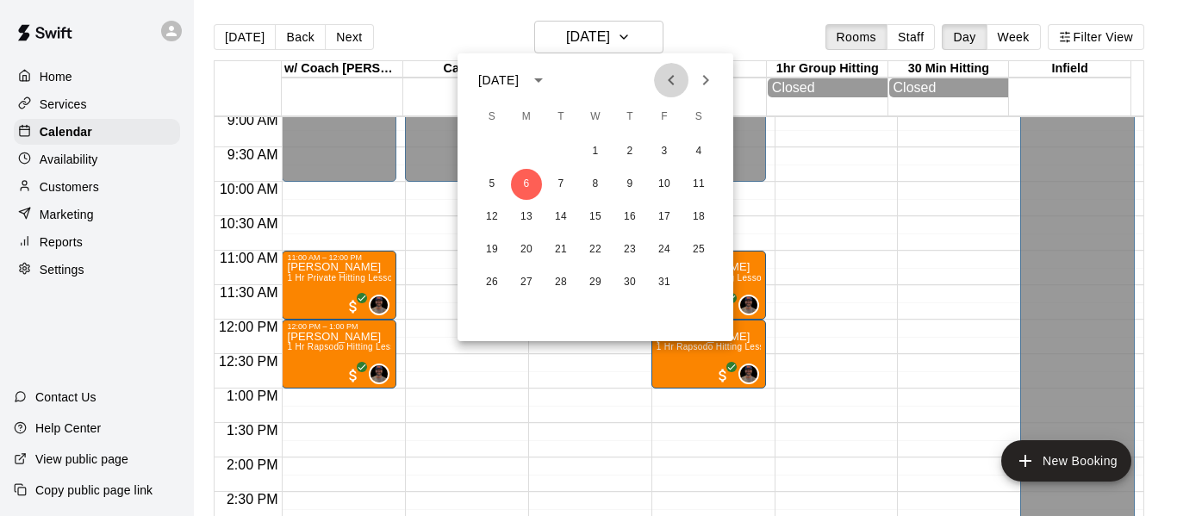
click at [675, 75] on icon "Previous month" at bounding box center [671, 80] width 21 height 21
click at [744, 29] on div at bounding box center [588, 258] width 1177 height 516
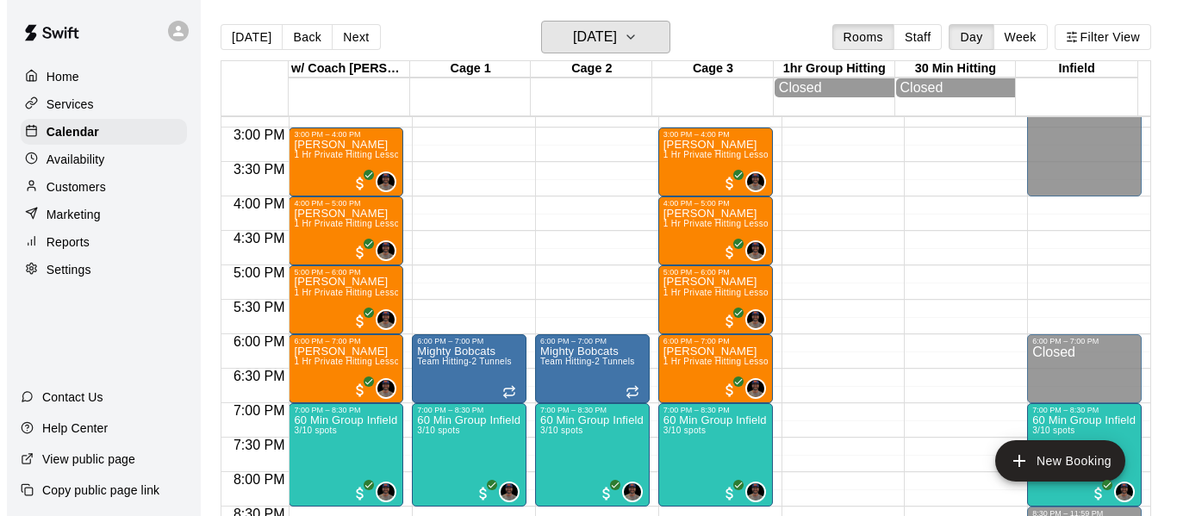
scroll to position [1027, 0]
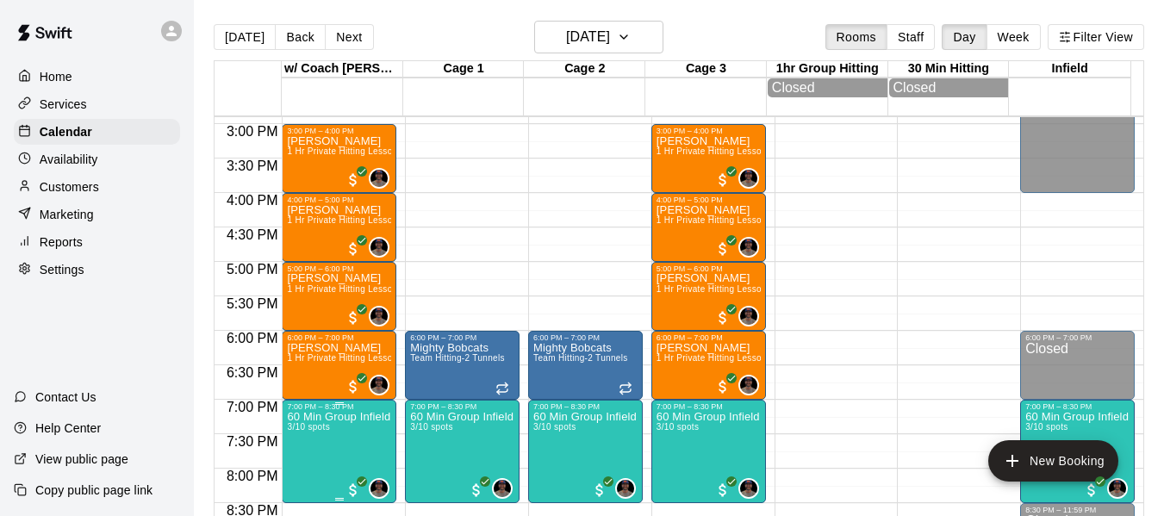
click at [314, 417] on p "60 Min Group Infield Training 12u And Older" at bounding box center [339, 417] width 104 height 0
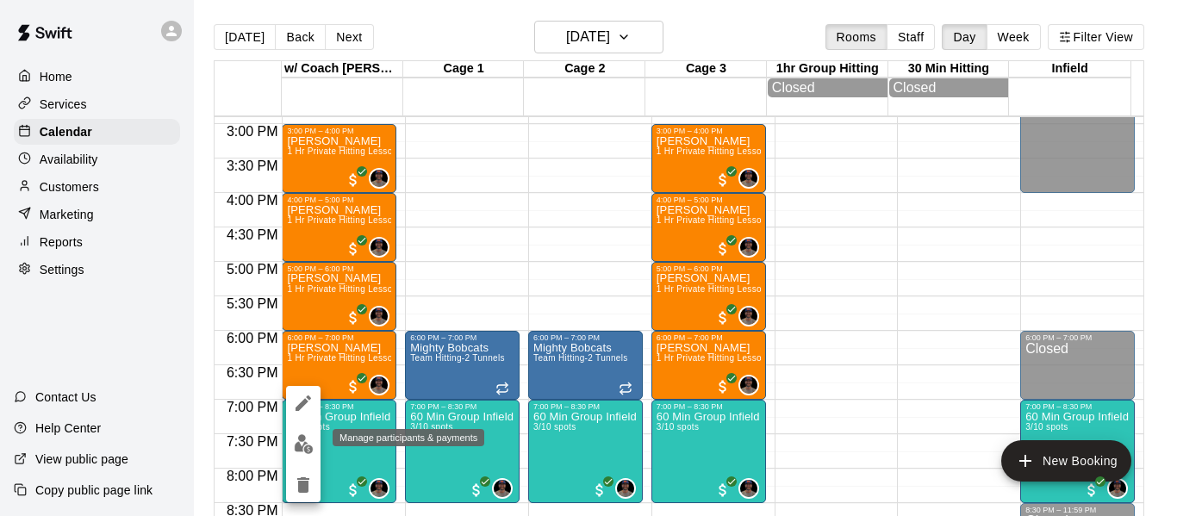
click at [301, 451] on img "edit" at bounding box center [304, 444] width 20 height 20
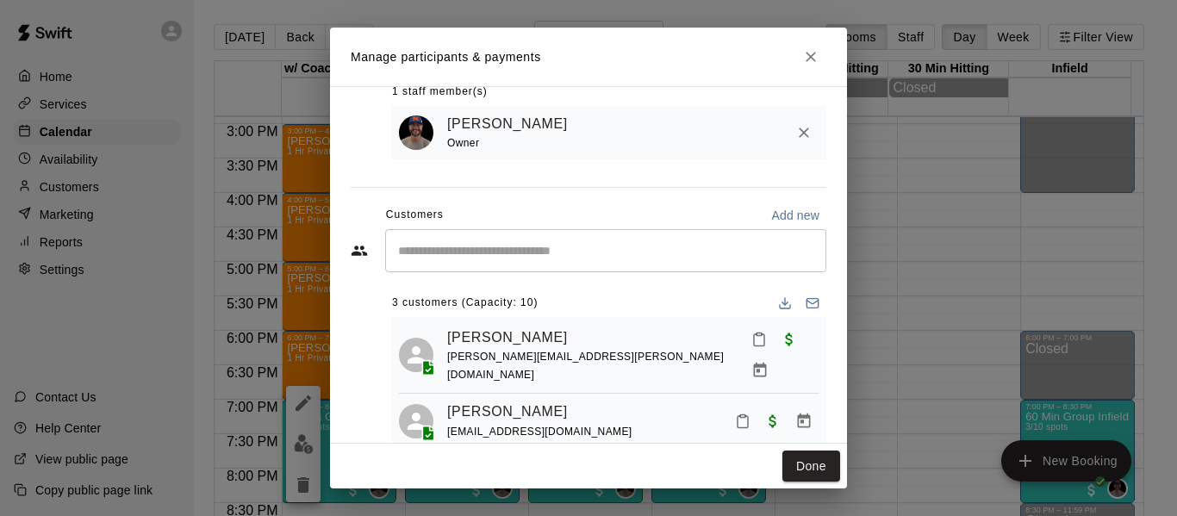
scroll to position [146, 0]
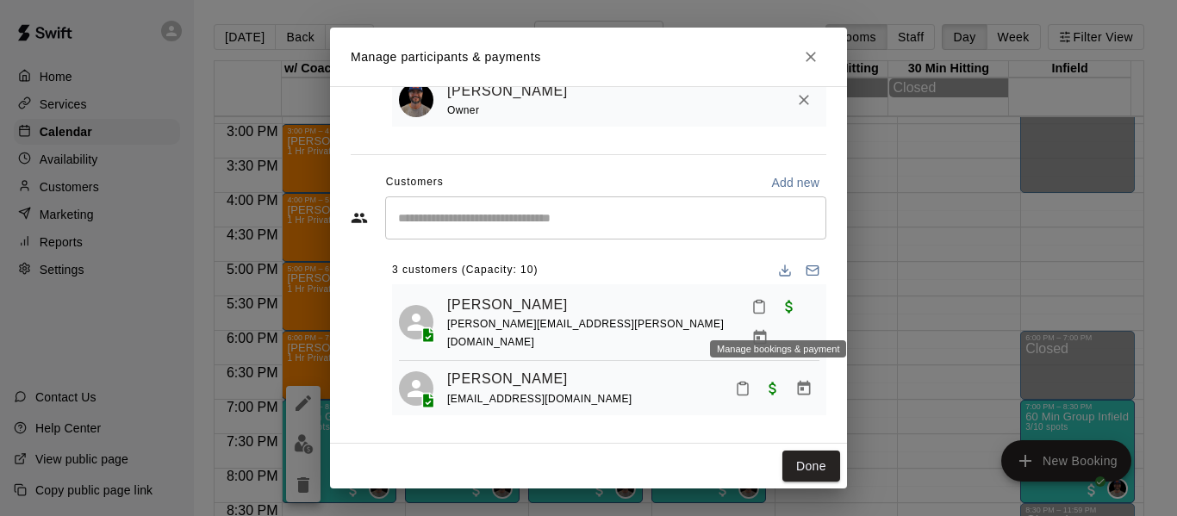
click at [767, 330] on icon "Manage bookings & payment" at bounding box center [760, 337] width 13 height 15
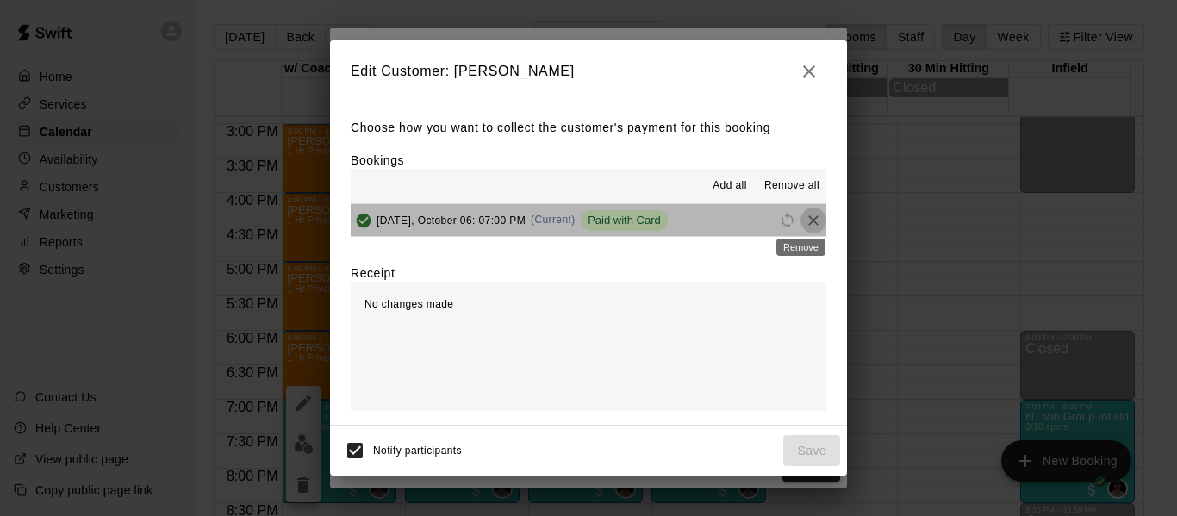
click at [808, 221] on icon "Remove" at bounding box center [813, 220] width 10 height 10
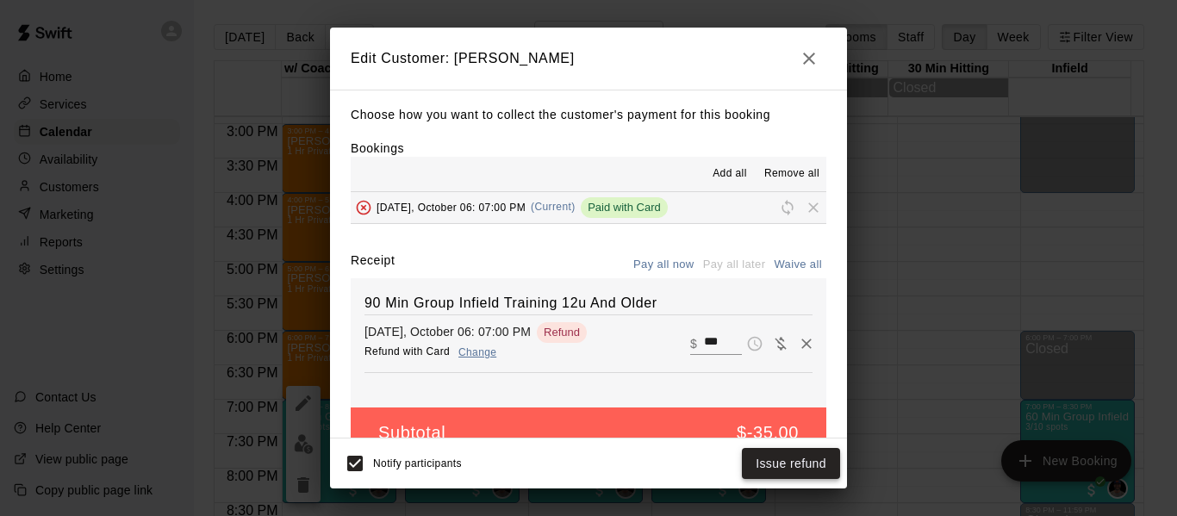
click at [788, 469] on button "Issue refund" at bounding box center [791, 464] width 98 height 32
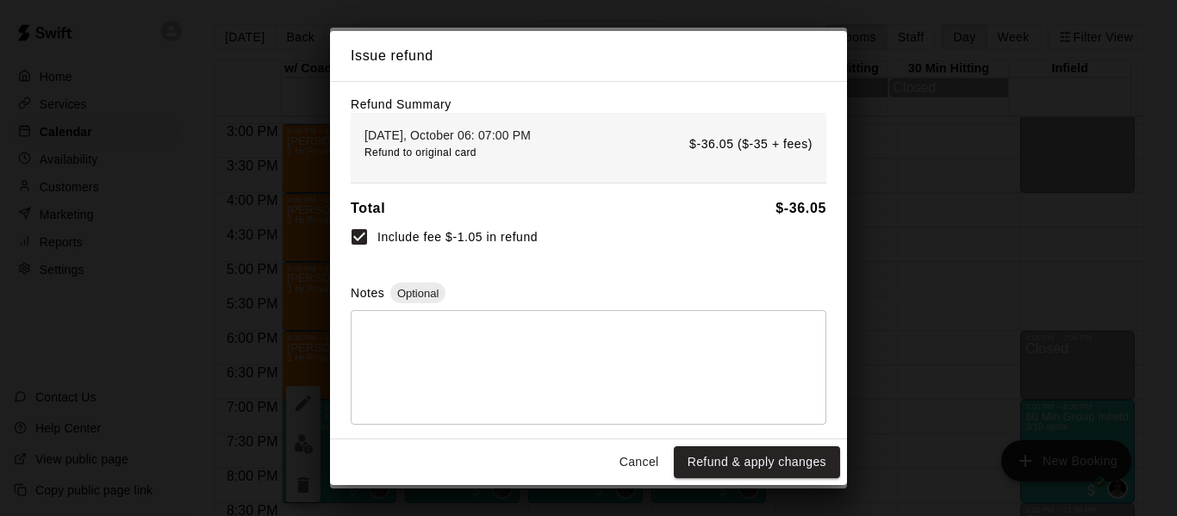
click at [788, 469] on button "Refund & apply changes" at bounding box center [757, 462] width 166 height 32
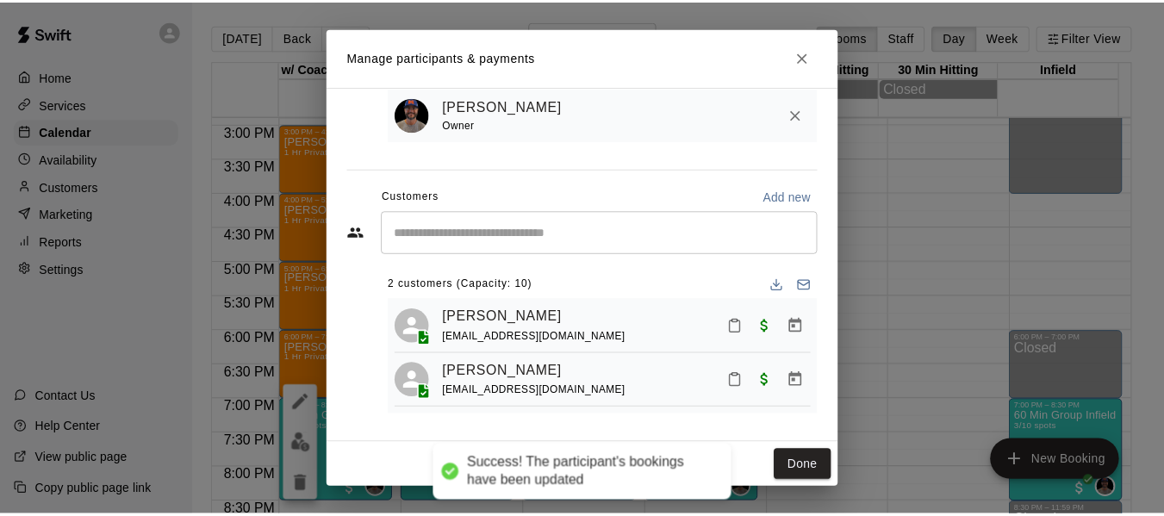
scroll to position [136, 0]
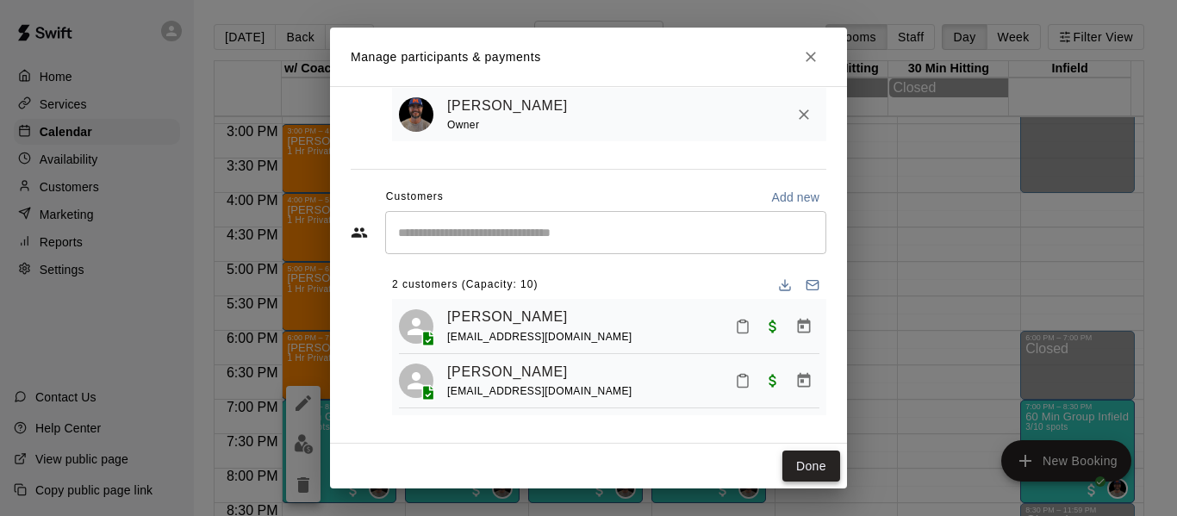
drag, startPoint x: 783, startPoint y: 467, endPoint x: 52, endPoint y: 96, distance: 819.8
click at [784, 467] on button "Done" at bounding box center [811, 467] width 58 height 32
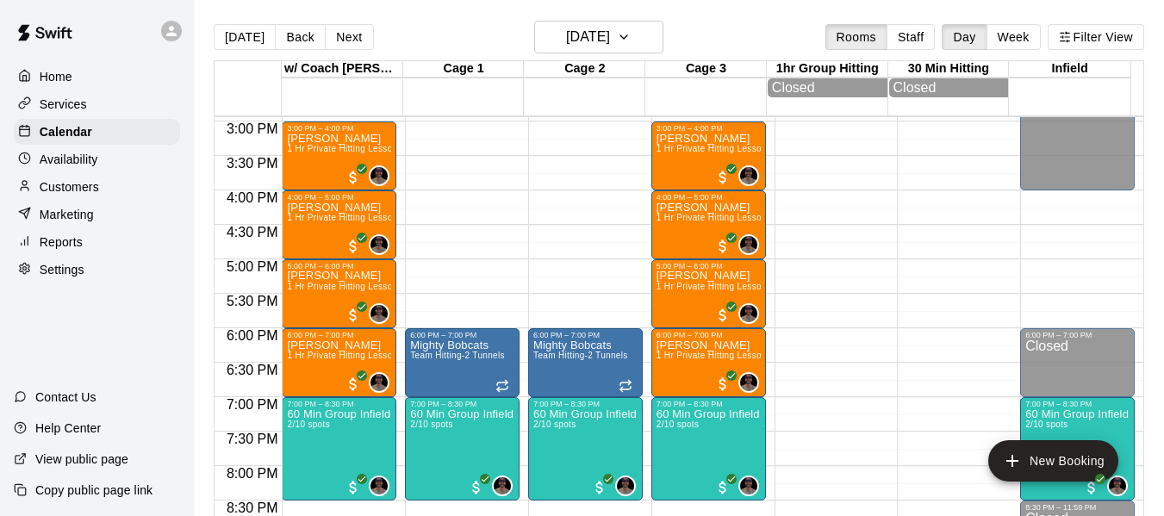
scroll to position [1055, 0]
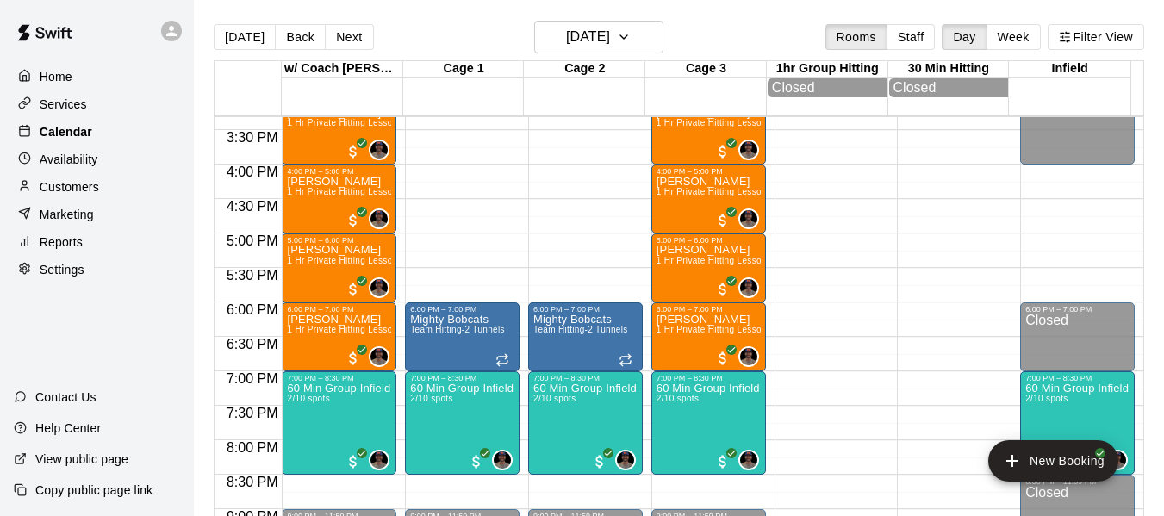
click at [70, 132] on p "Calendar" at bounding box center [66, 131] width 53 height 17
click at [243, 30] on button "[DATE]" at bounding box center [245, 37] width 62 height 26
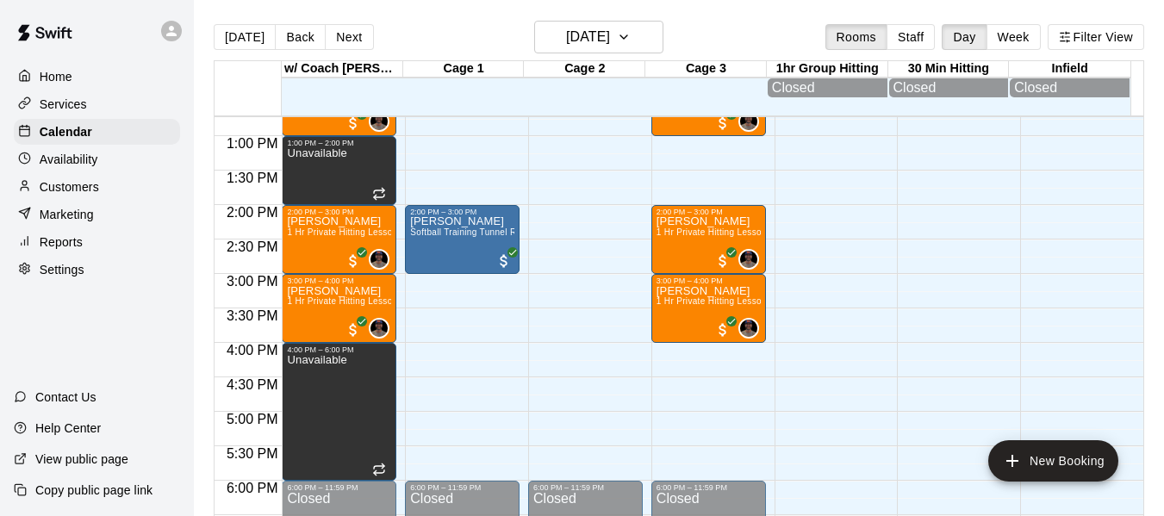
scroll to position [883, 0]
